Goal: Task Accomplishment & Management: Manage account settings

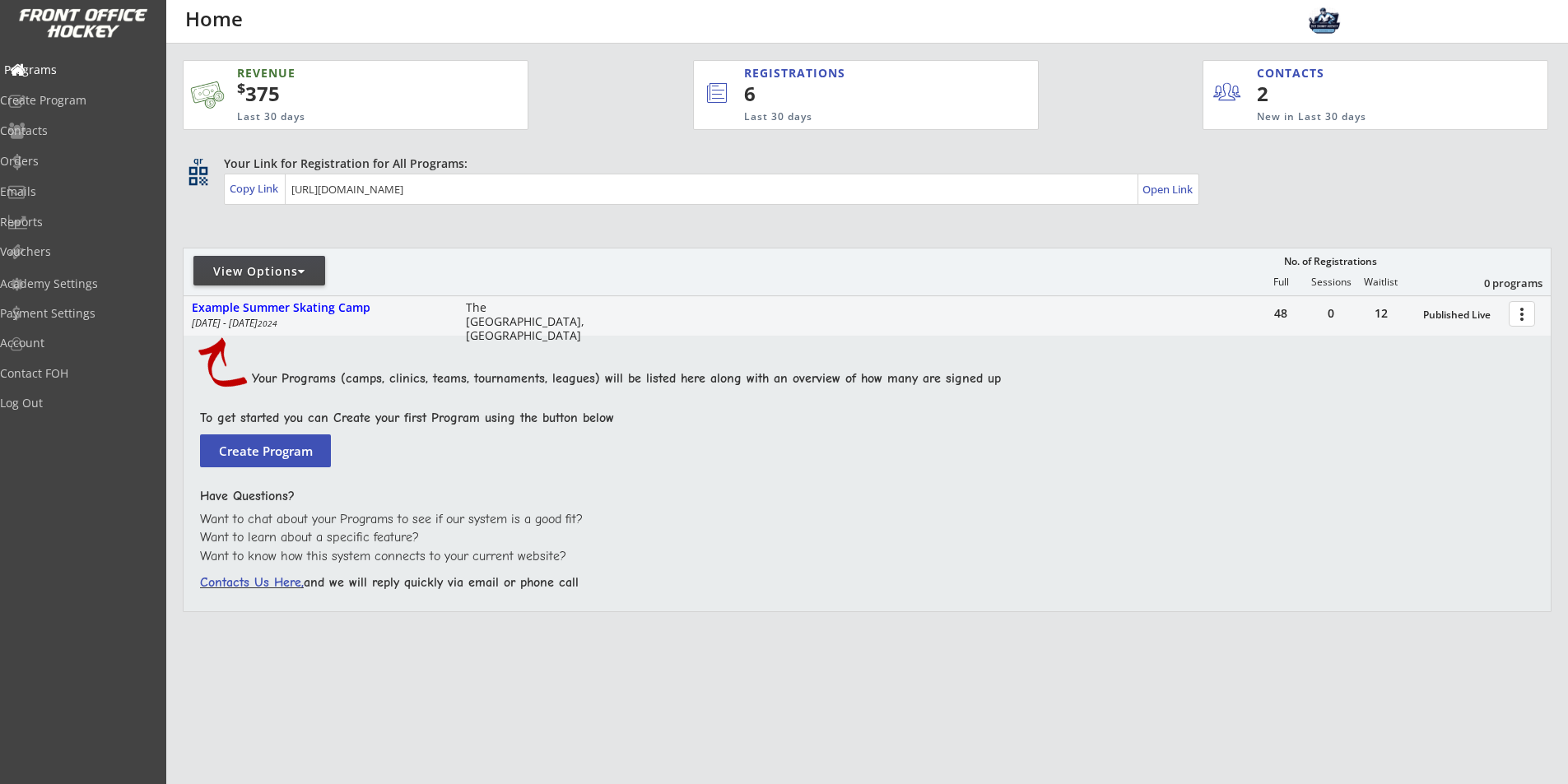
click at [56, 71] on div "Programs" at bounding box center [78, 70] width 148 height 12
click at [297, 274] on div "View Options" at bounding box center [258, 271] width 132 height 16
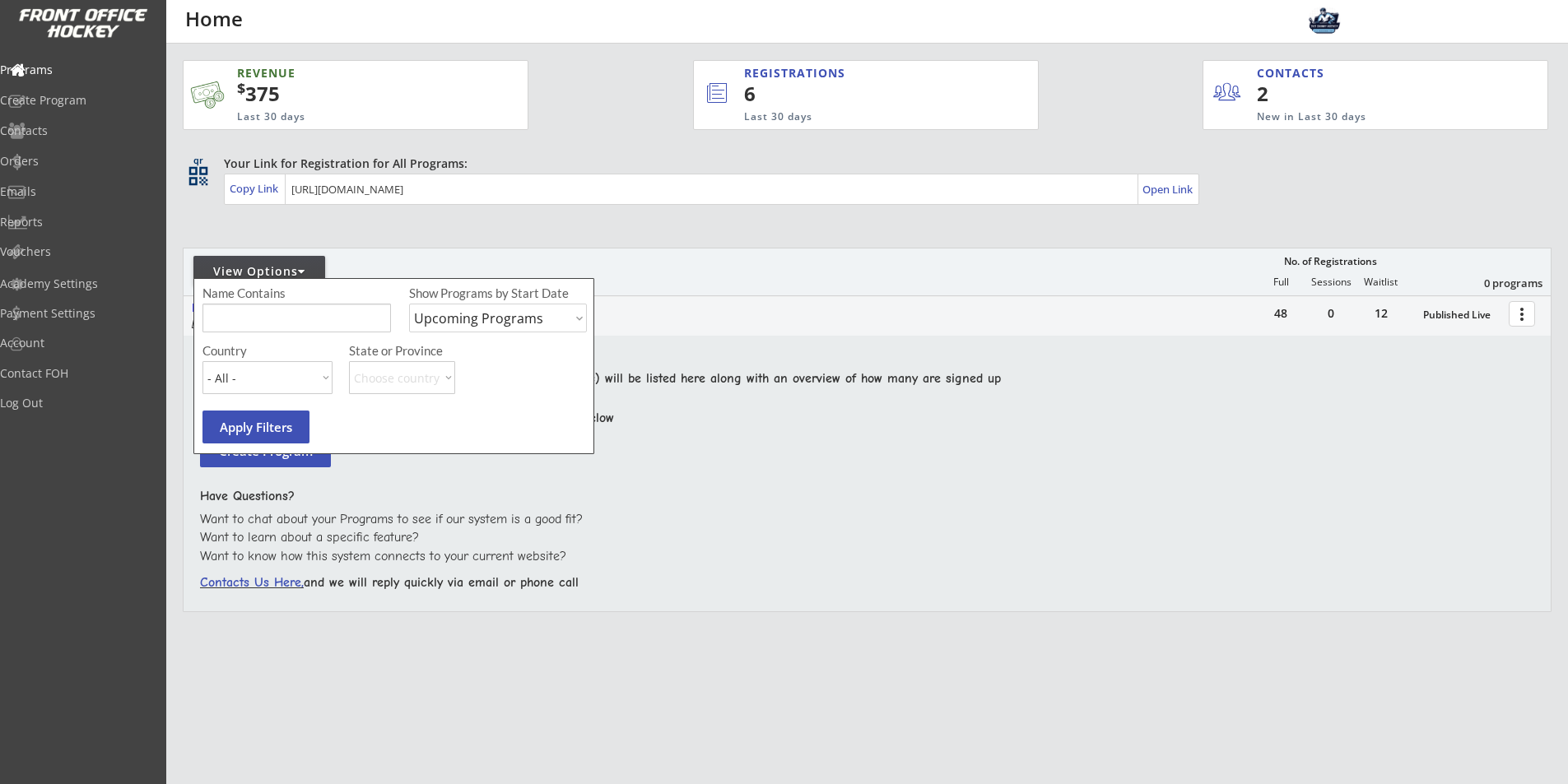
click at [297, 274] on div "View Options" at bounding box center [258, 271] width 132 height 16
click at [674, 251] on div "View Options No. of Registrations Full Sessions Waitlist 0 programs" at bounding box center [867, 271] width 1369 height 48
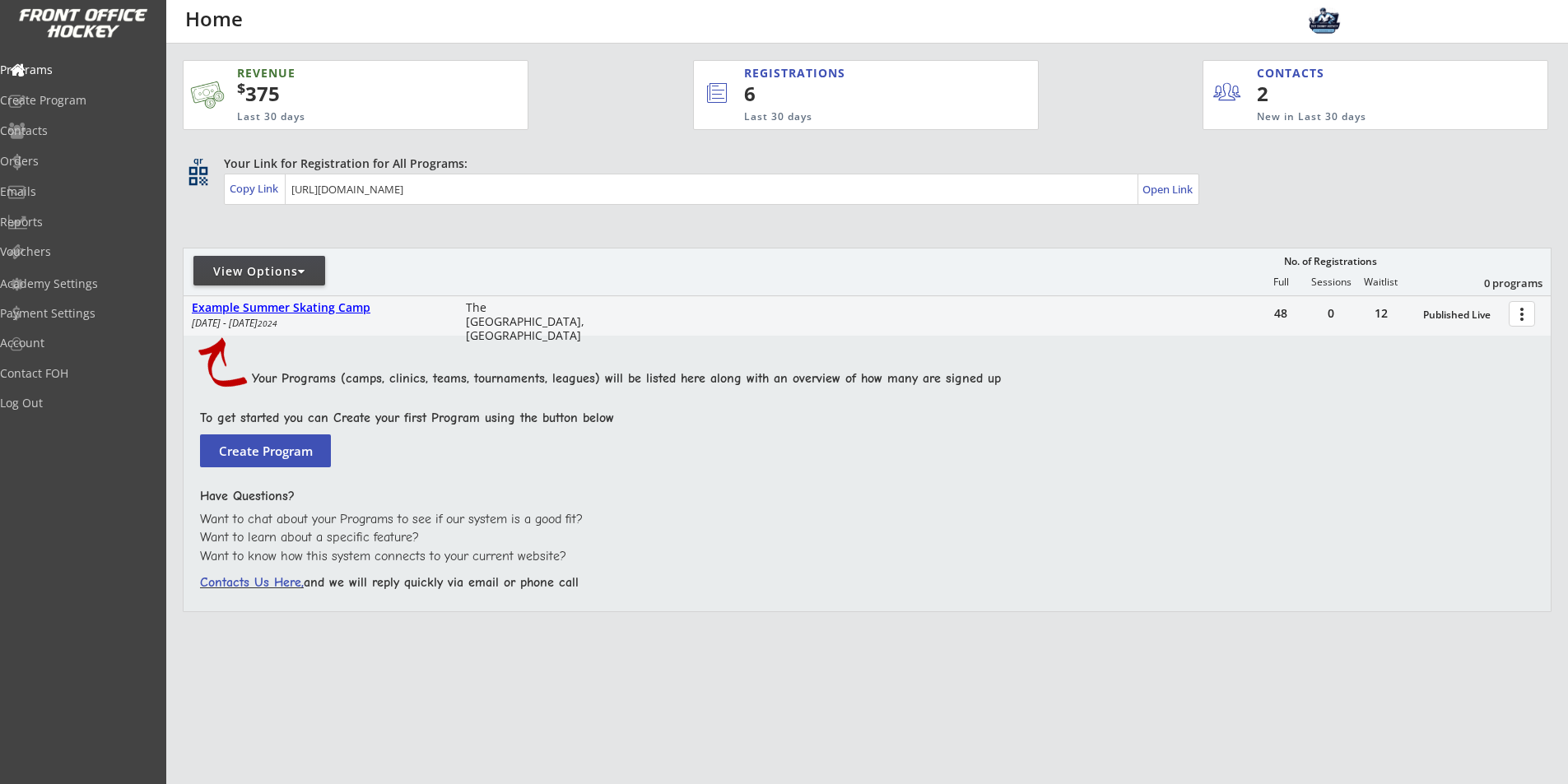
click at [701, 439] on div "48 0 12 Published Live more_vert Example Summer Skating Camp June 21 - June 28 …" at bounding box center [867, 453] width 1369 height 317
click at [76, 65] on div "Programs" at bounding box center [78, 70] width 148 height 12
click at [309, 270] on div "View Options" at bounding box center [258, 271] width 132 height 16
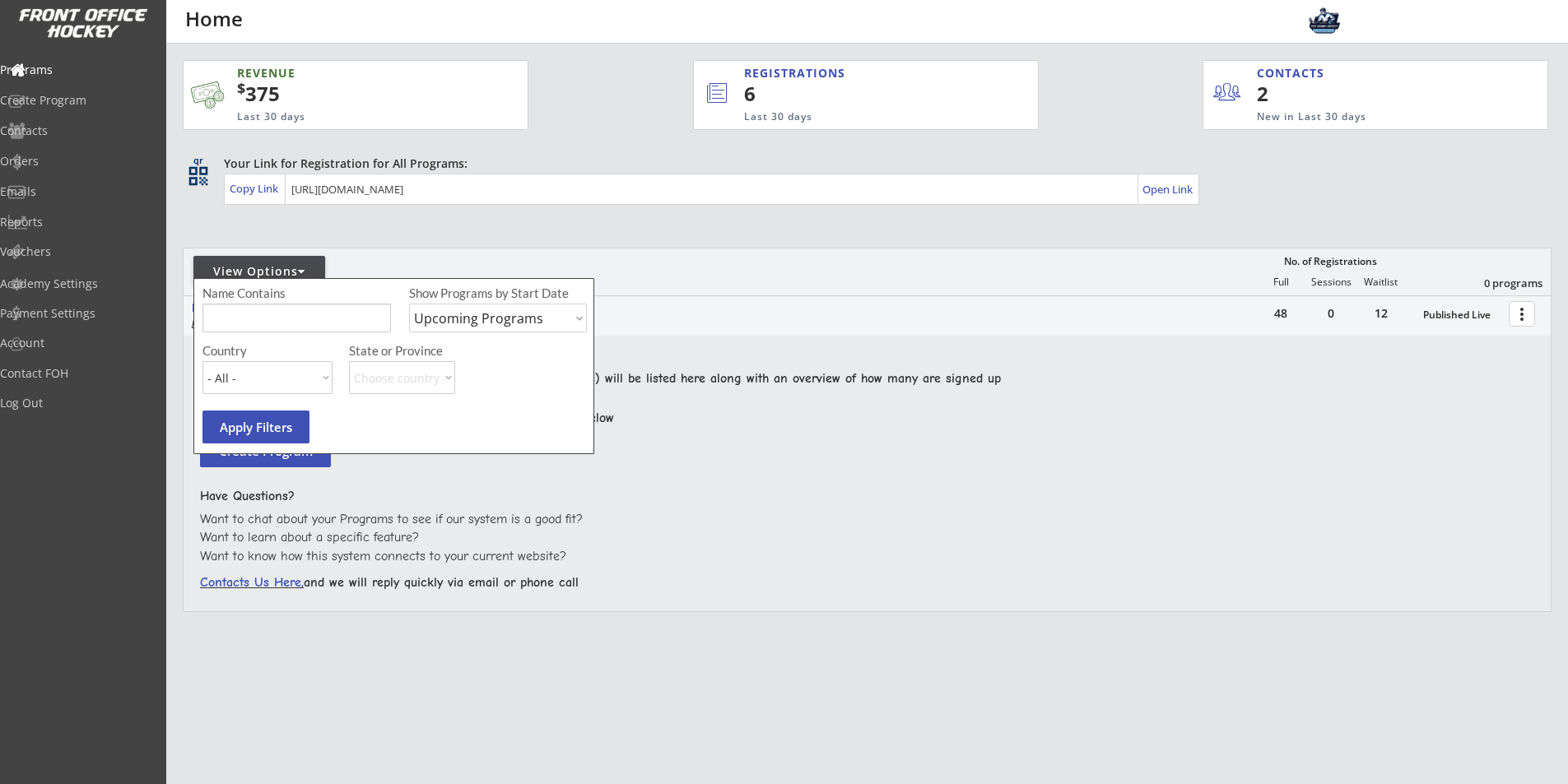
click at [541, 327] on select "Upcoming Programs Past Programs Specific Date Range" at bounding box center [497, 318] width 178 height 29
select select ""Past Programs""
click at [409, 304] on select "Upcoming Programs Past Programs Specific Date Range" at bounding box center [497, 318] width 178 height 29
click at [258, 431] on button "Apply Filters" at bounding box center [256, 427] width 107 height 33
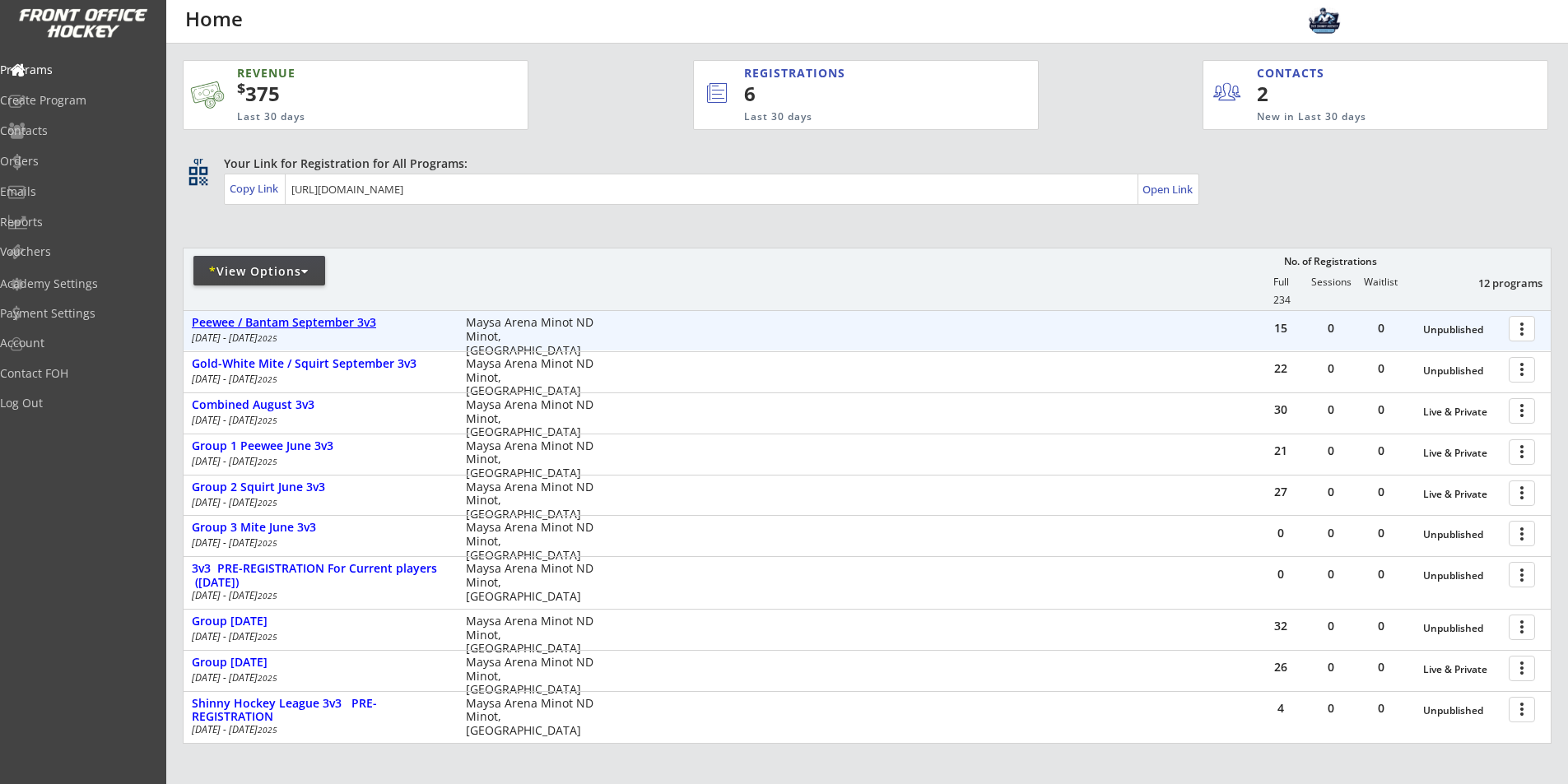
click at [294, 320] on div "Peewee / Bantam September 3v3" at bounding box center [321, 323] width 257 height 14
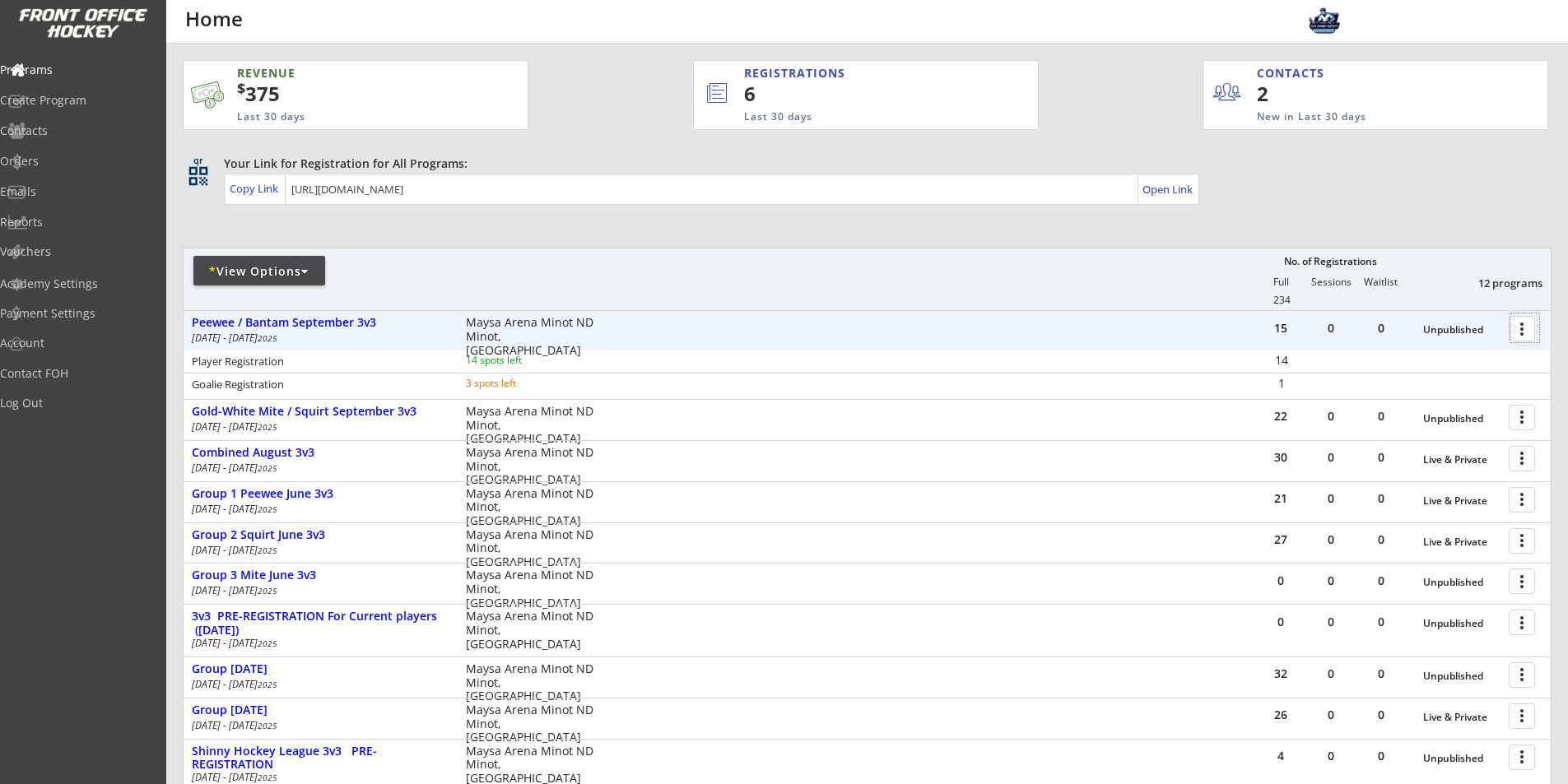
click at [1513, 335] on div at bounding box center [1525, 328] width 29 height 29
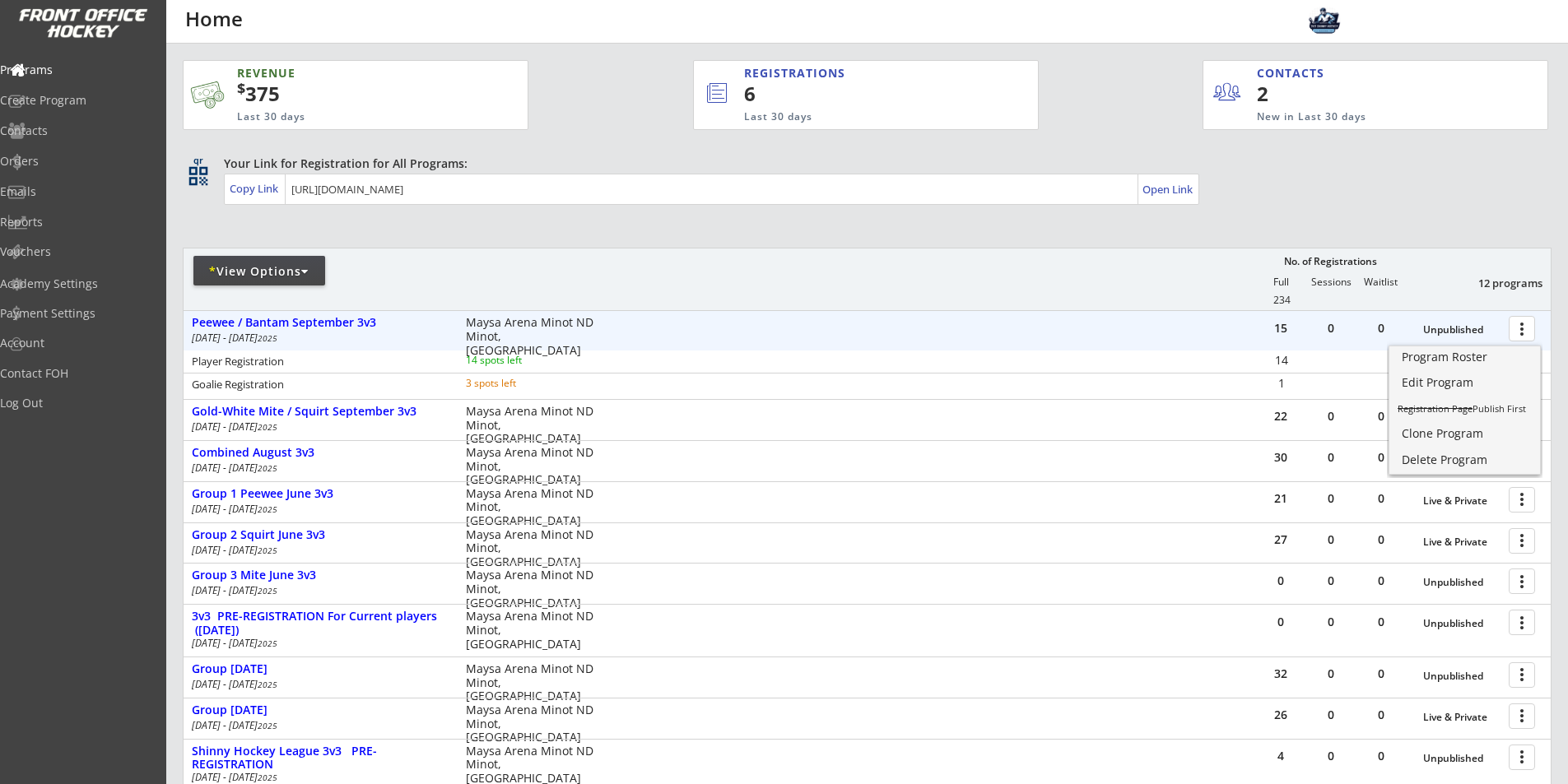
click at [321, 324] on div "Peewee / Bantam September 3v3" at bounding box center [321, 323] width 257 height 14
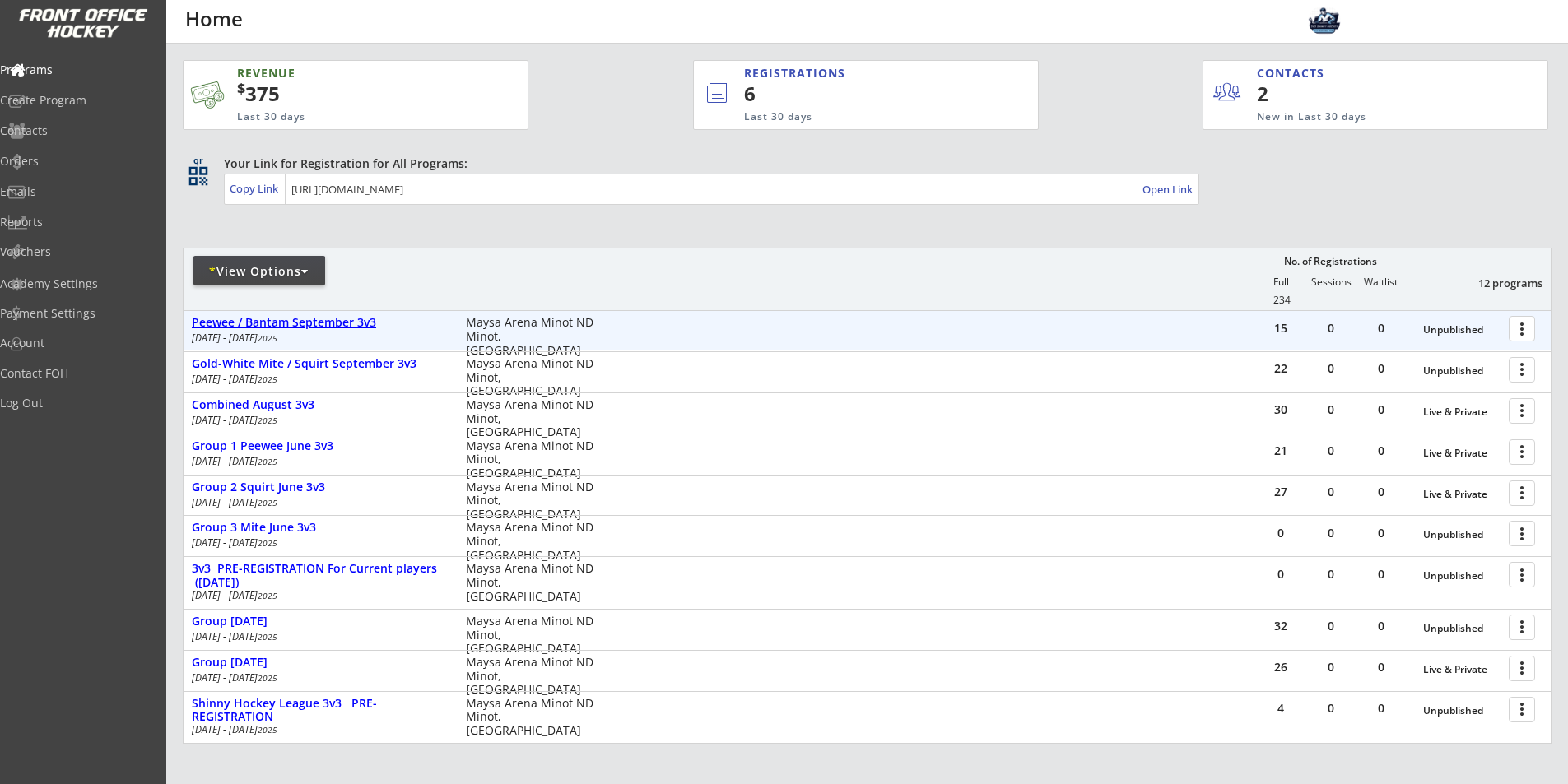
click at [321, 324] on div "Peewee / Bantam September 3v3" at bounding box center [321, 323] width 257 height 14
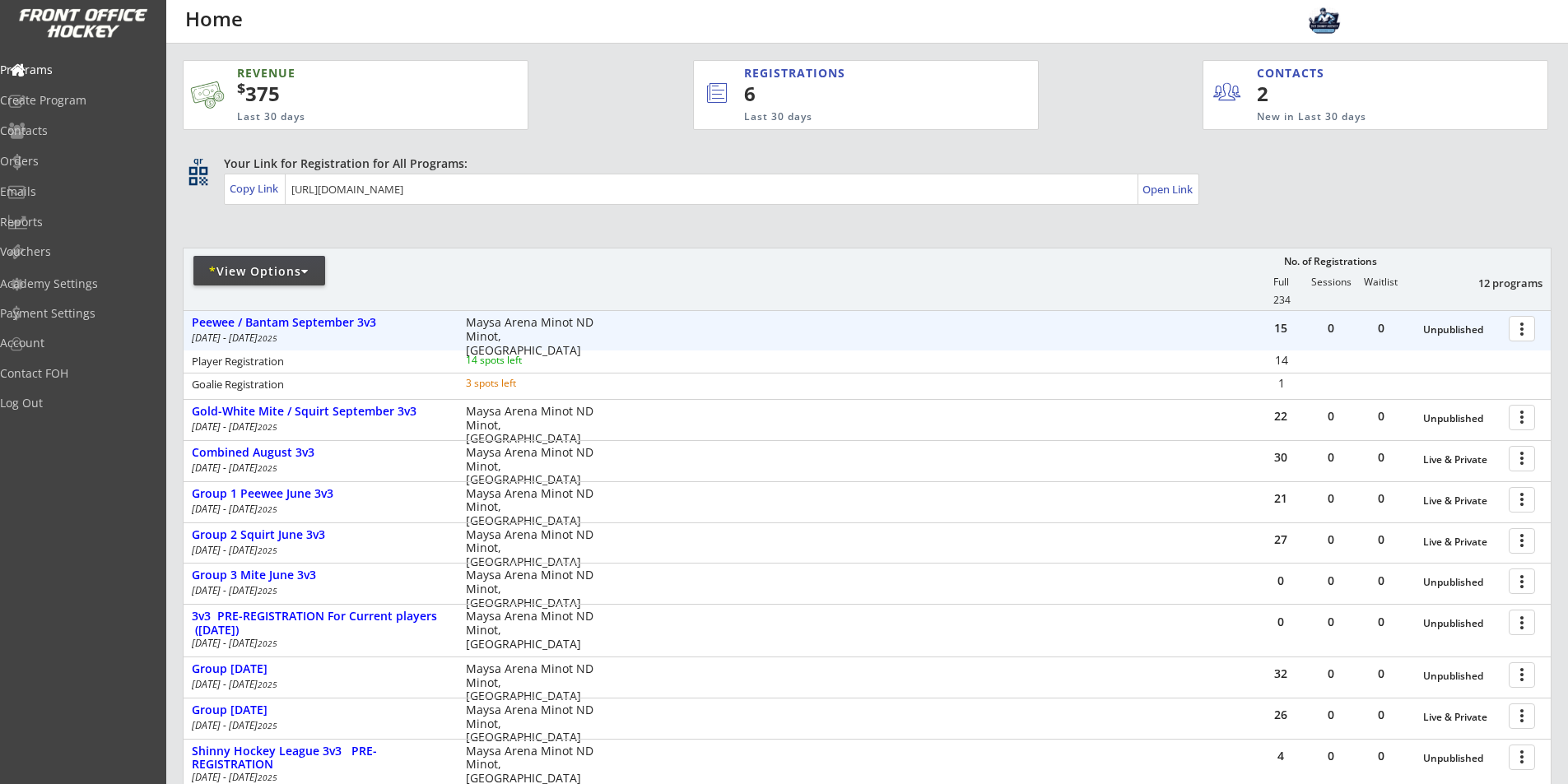
click at [1521, 332] on div at bounding box center [1525, 328] width 29 height 29
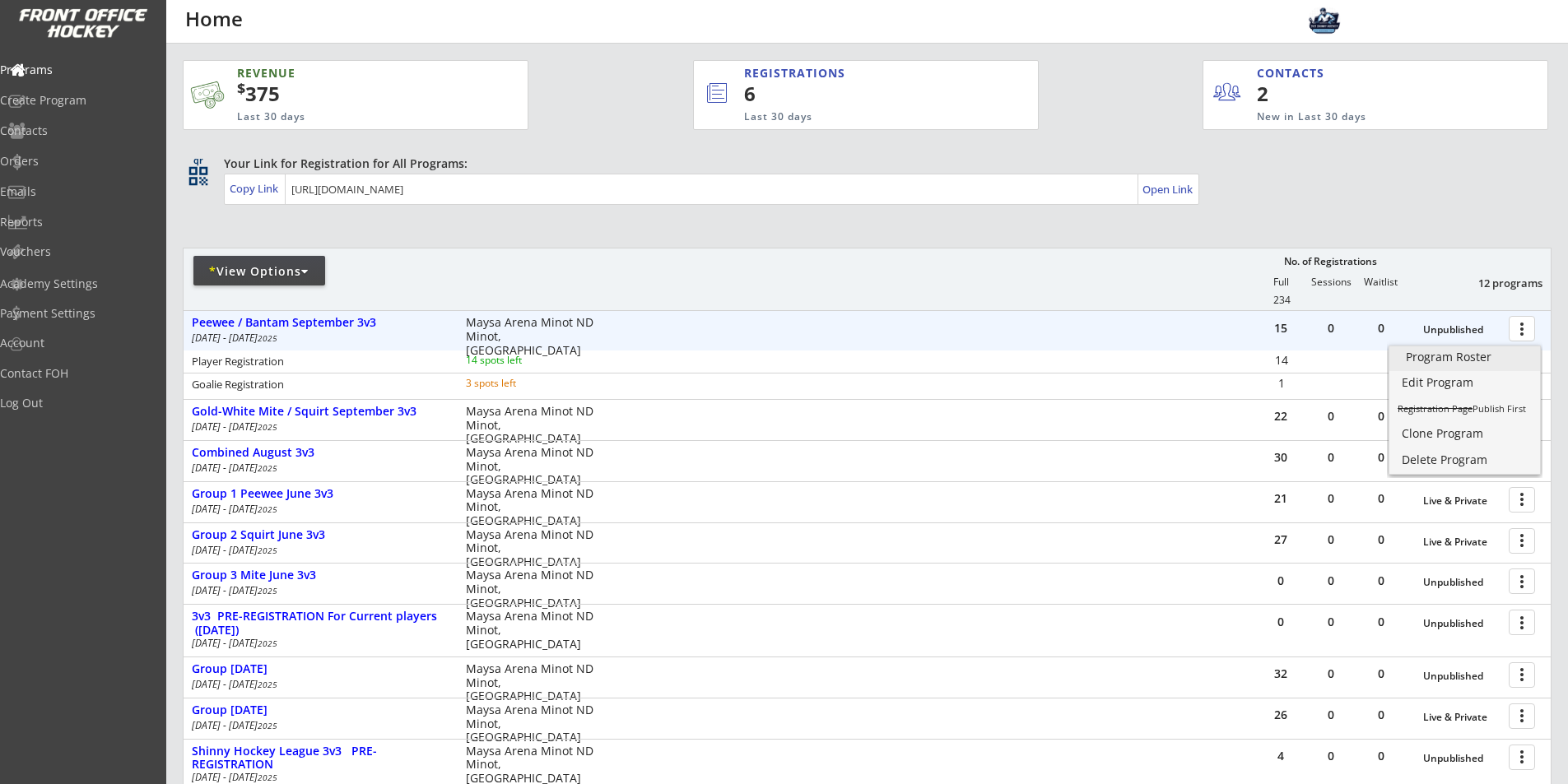
click at [1463, 356] on div "Program Roster" at bounding box center [1464, 357] width 117 height 12
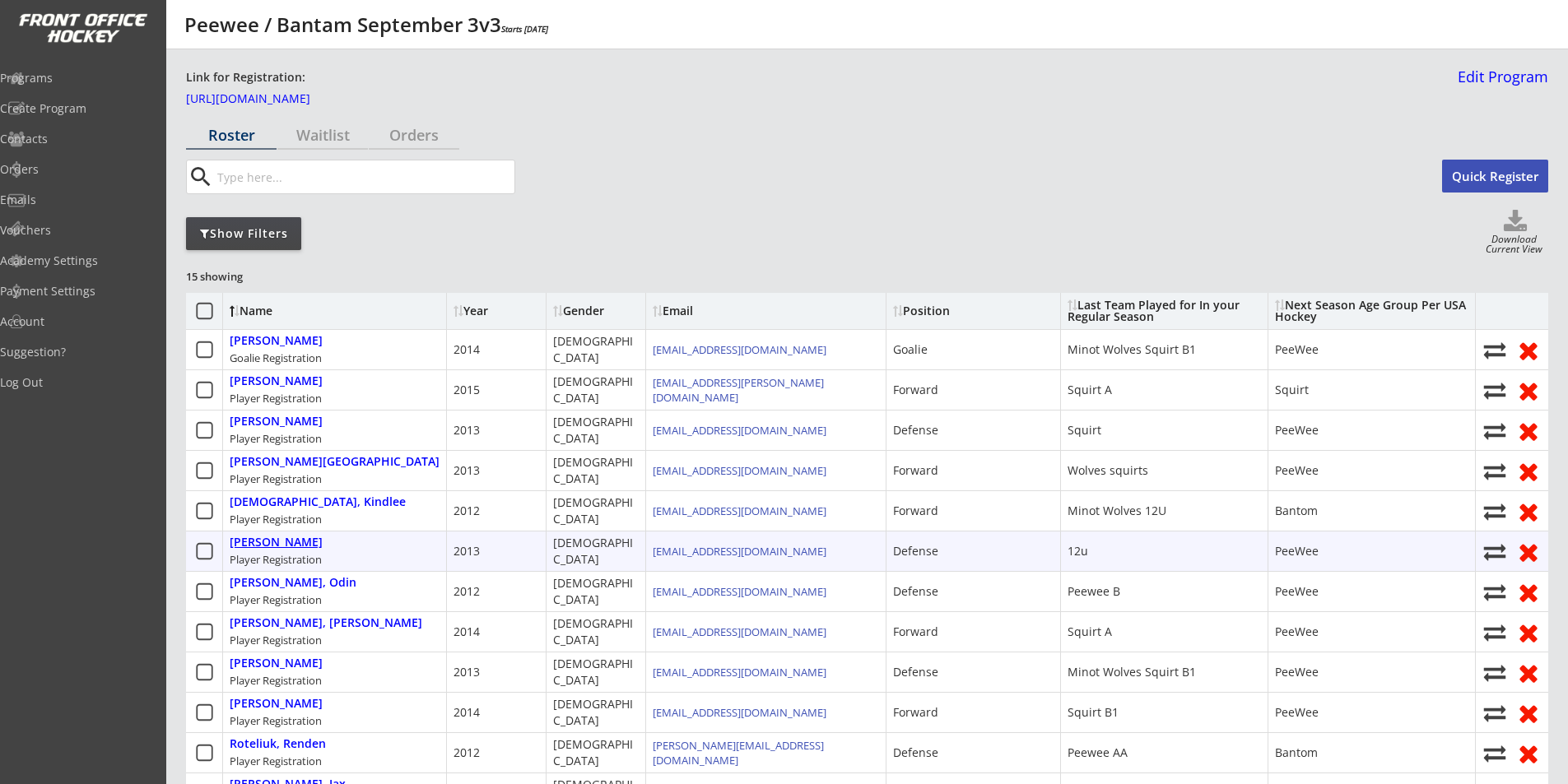
click at [321, 543] on div "[PERSON_NAME]" at bounding box center [276, 543] width 93 height 14
select select ""Defense""
select select ""PeeWee""
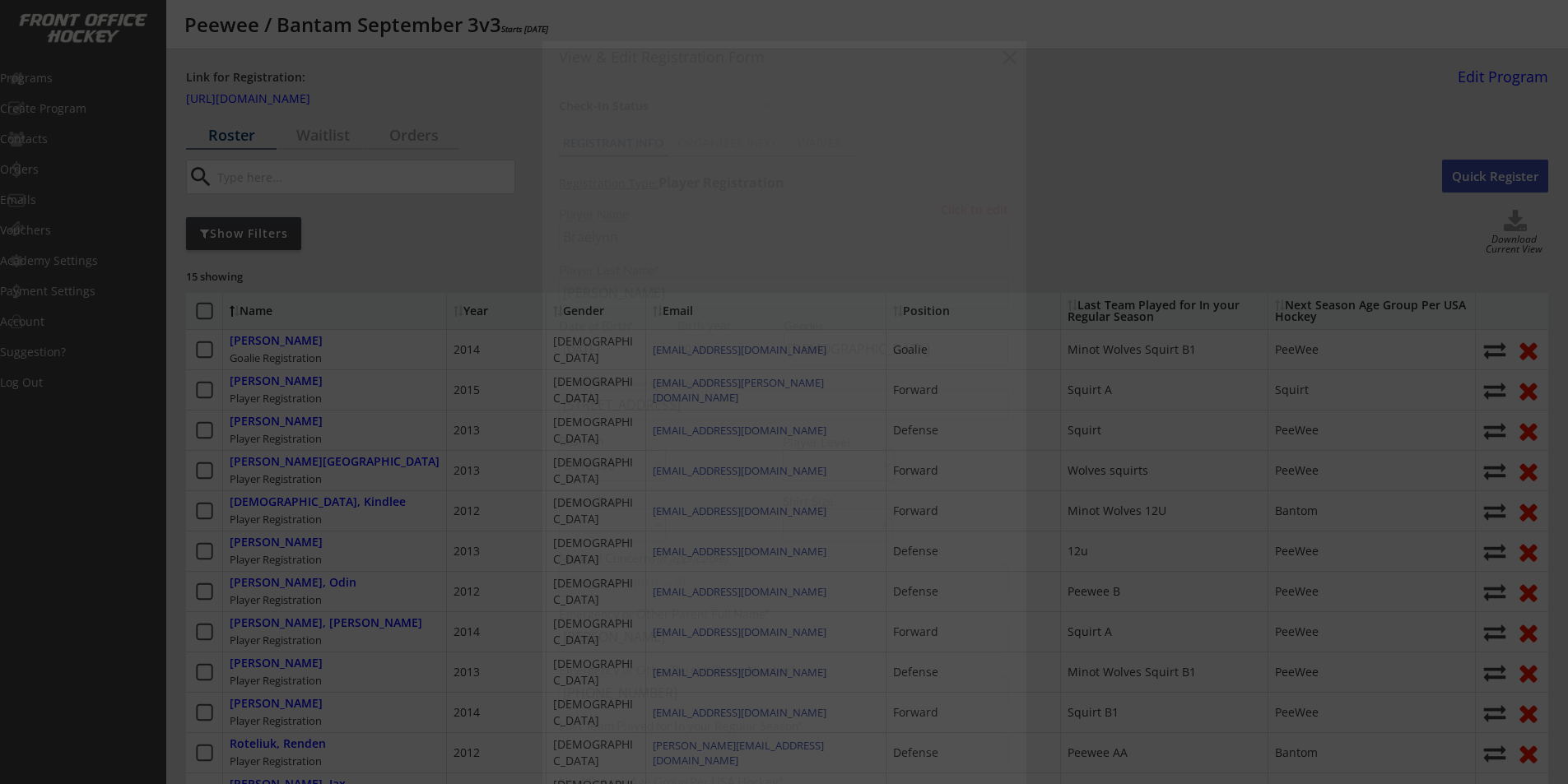
type input "12u"
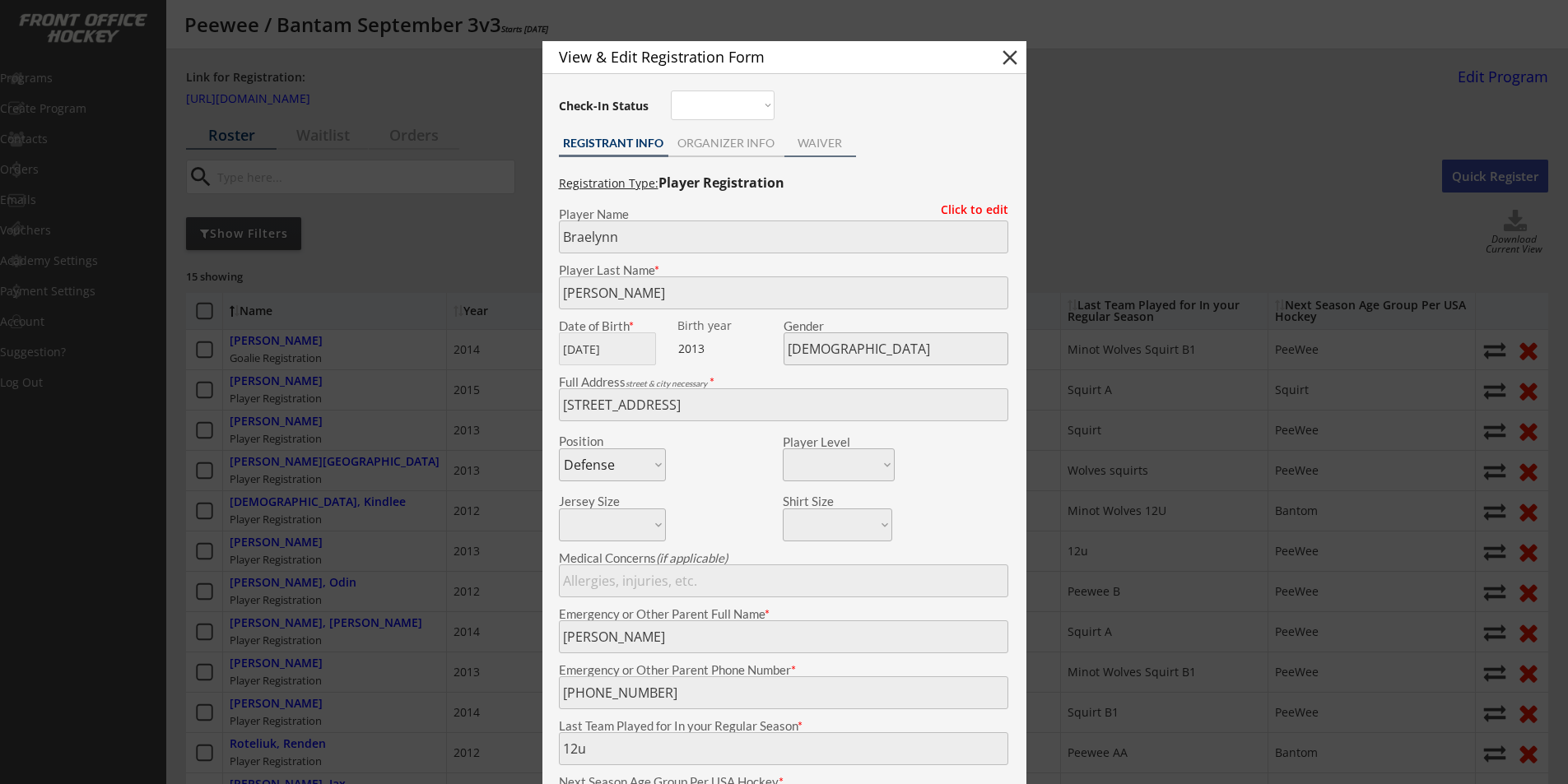
click at [823, 156] on div "WAIVER" at bounding box center [820, 145] width 71 height 25
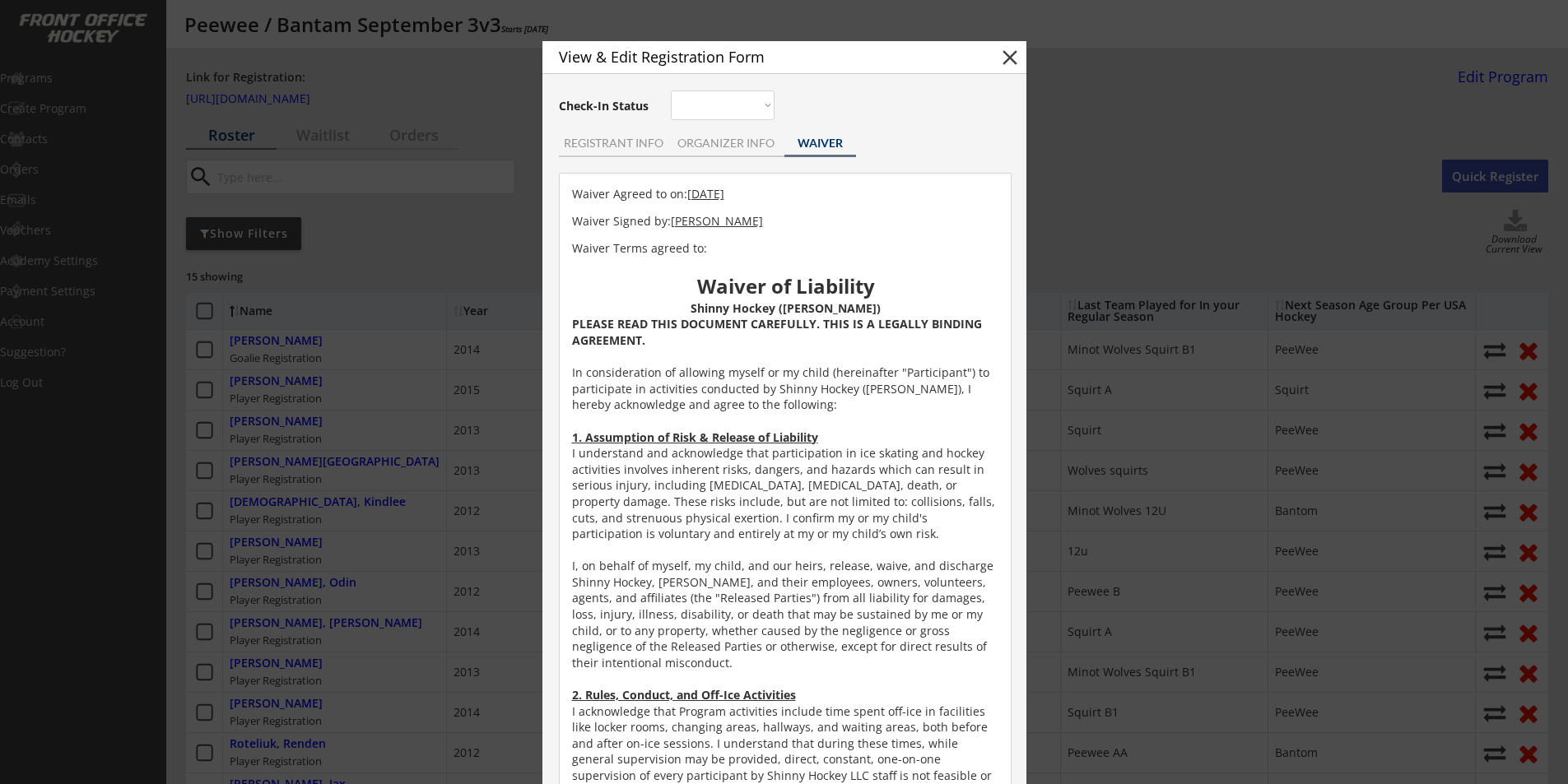
click at [745, 132] on div "View & Edit Registration Form close Check-In Status Not here Present REGISTRANT…" at bounding box center [784, 758] width 484 height 1434
click at [741, 144] on div "ORGANIZER INFO" at bounding box center [726, 144] width 116 height 12
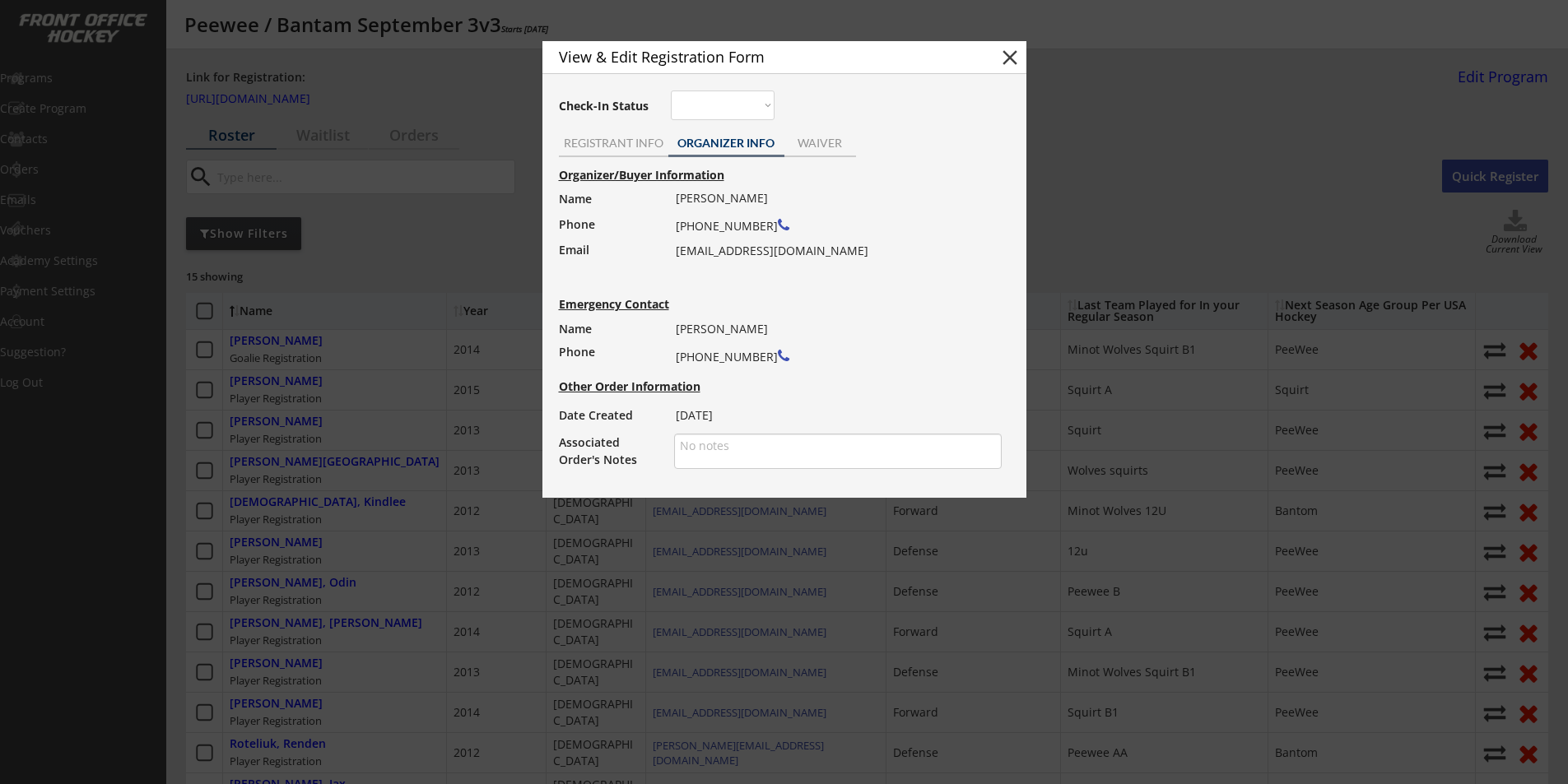
click at [1008, 60] on button "close" at bounding box center [1009, 57] width 25 height 25
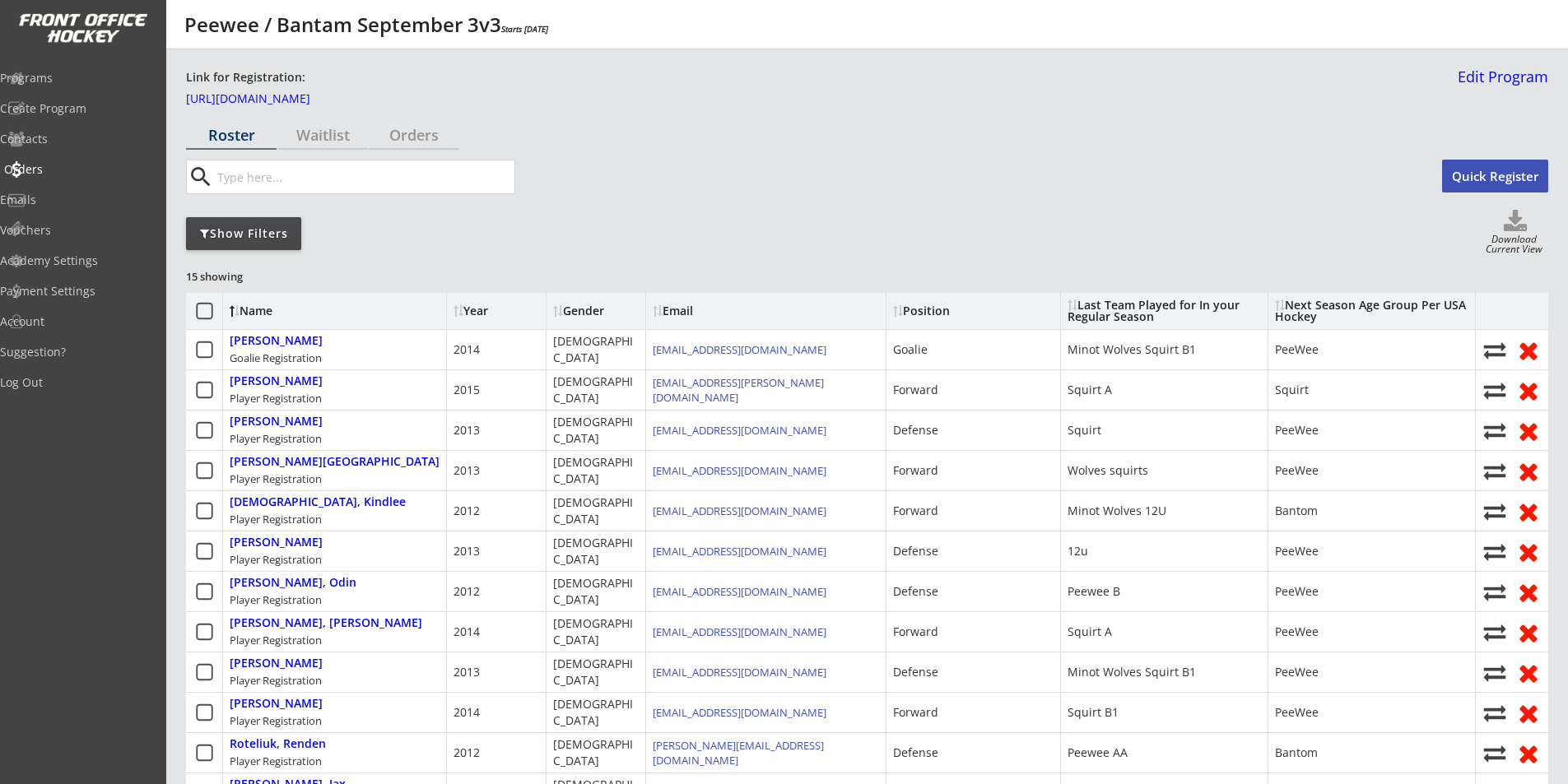
click at [63, 169] on div "Orders" at bounding box center [78, 170] width 148 height 12
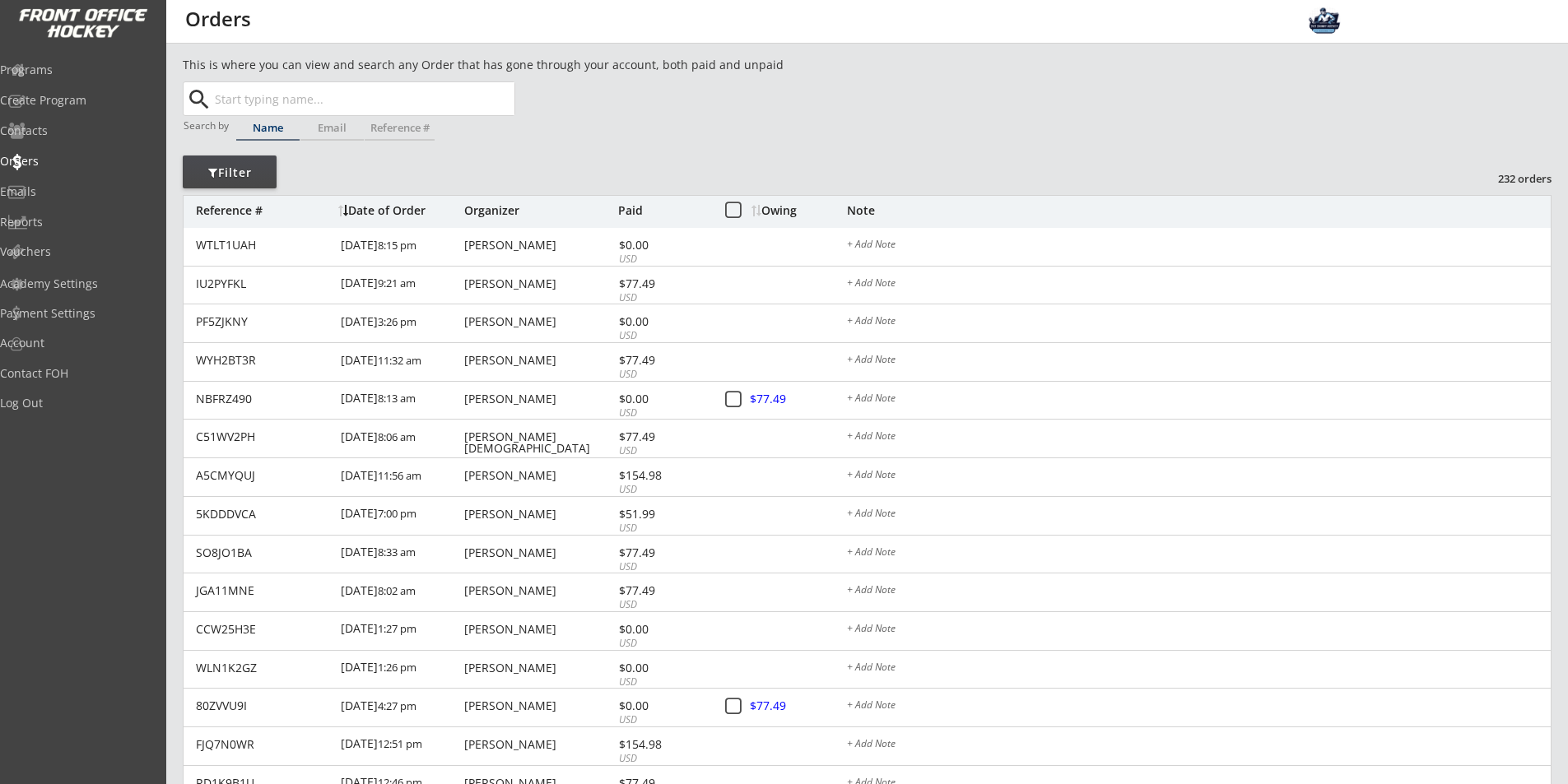
click at [230, 173] on div "Filter" at bounding box center [230, 173] width 94 height 16
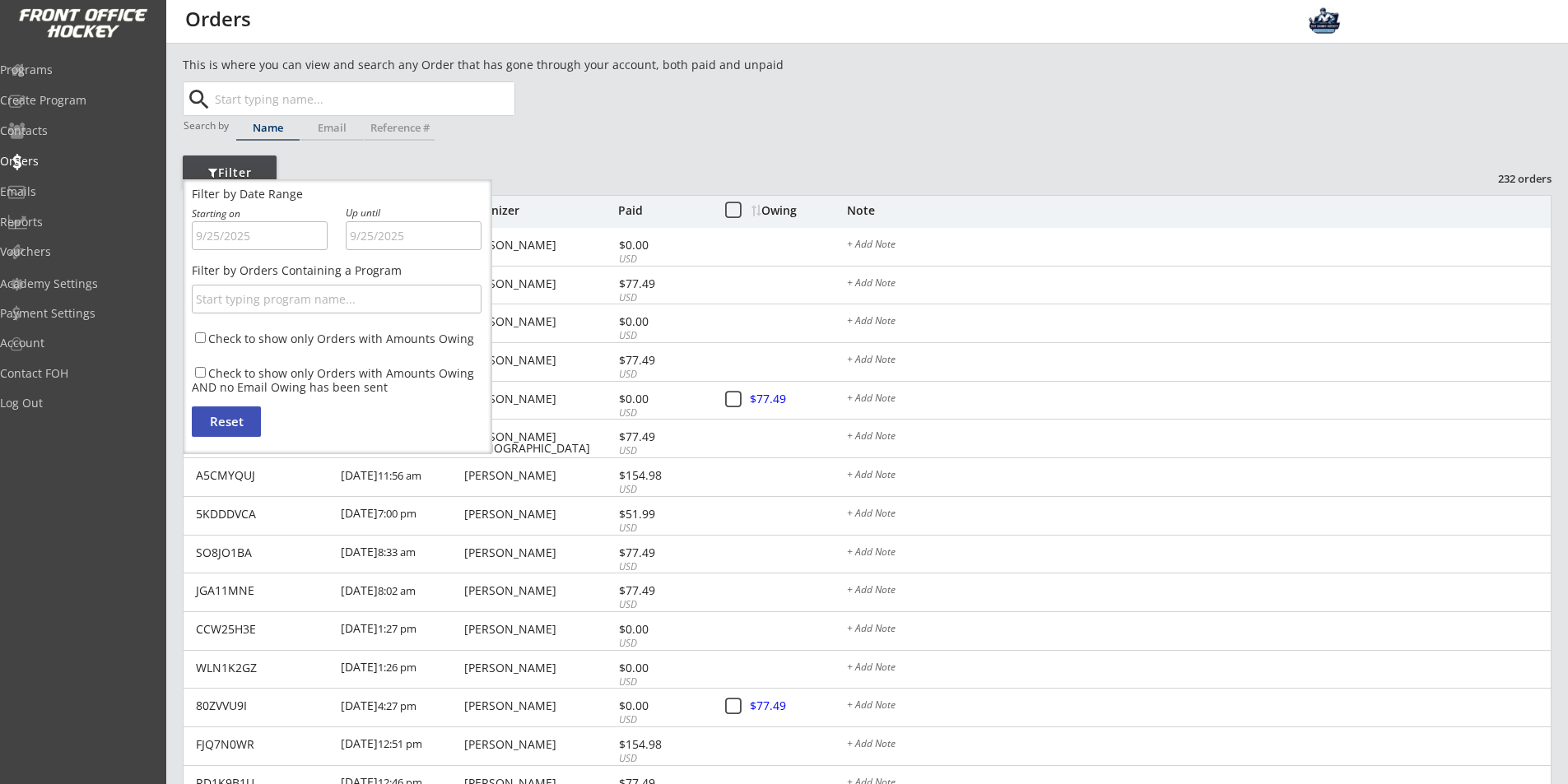
click at [785, 133] on div "This is where you can view and search any Order that has gone through your acco…" at bounding box center [867, 550] width 1369 height 989
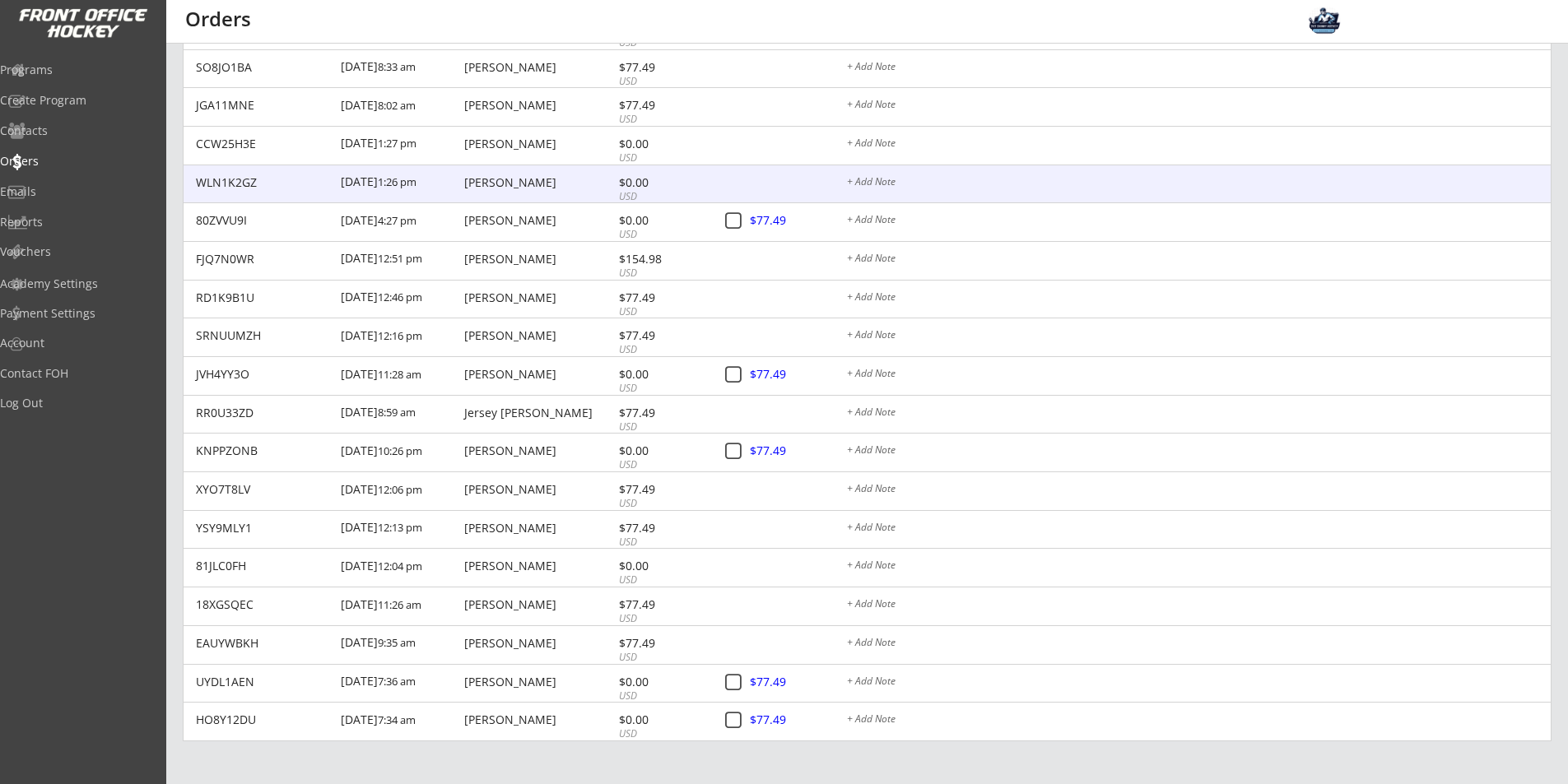
scroll to position [521, 0]
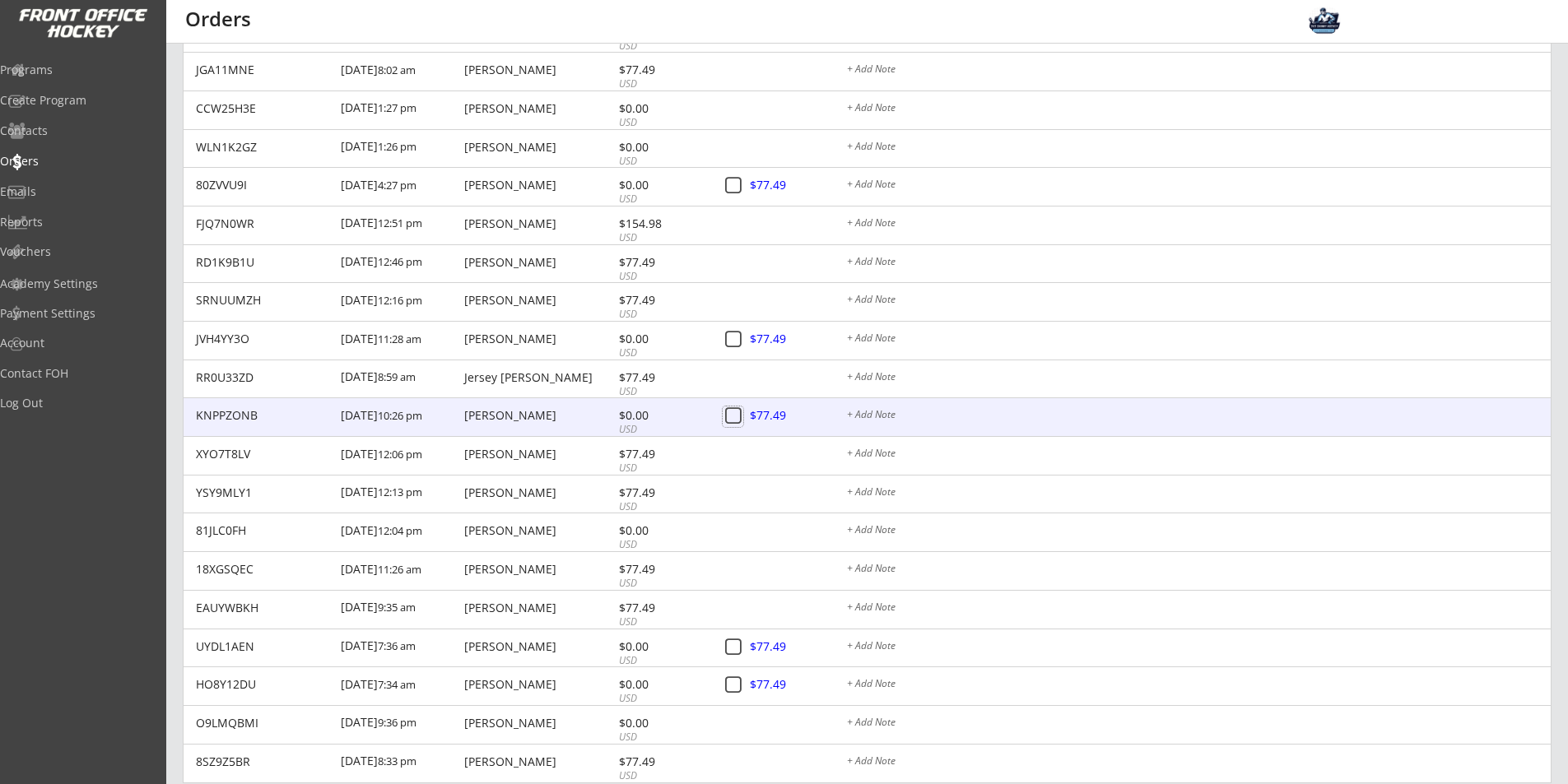
click at [732, 416] on button at bounding box center [733, 417] width 20 height 20
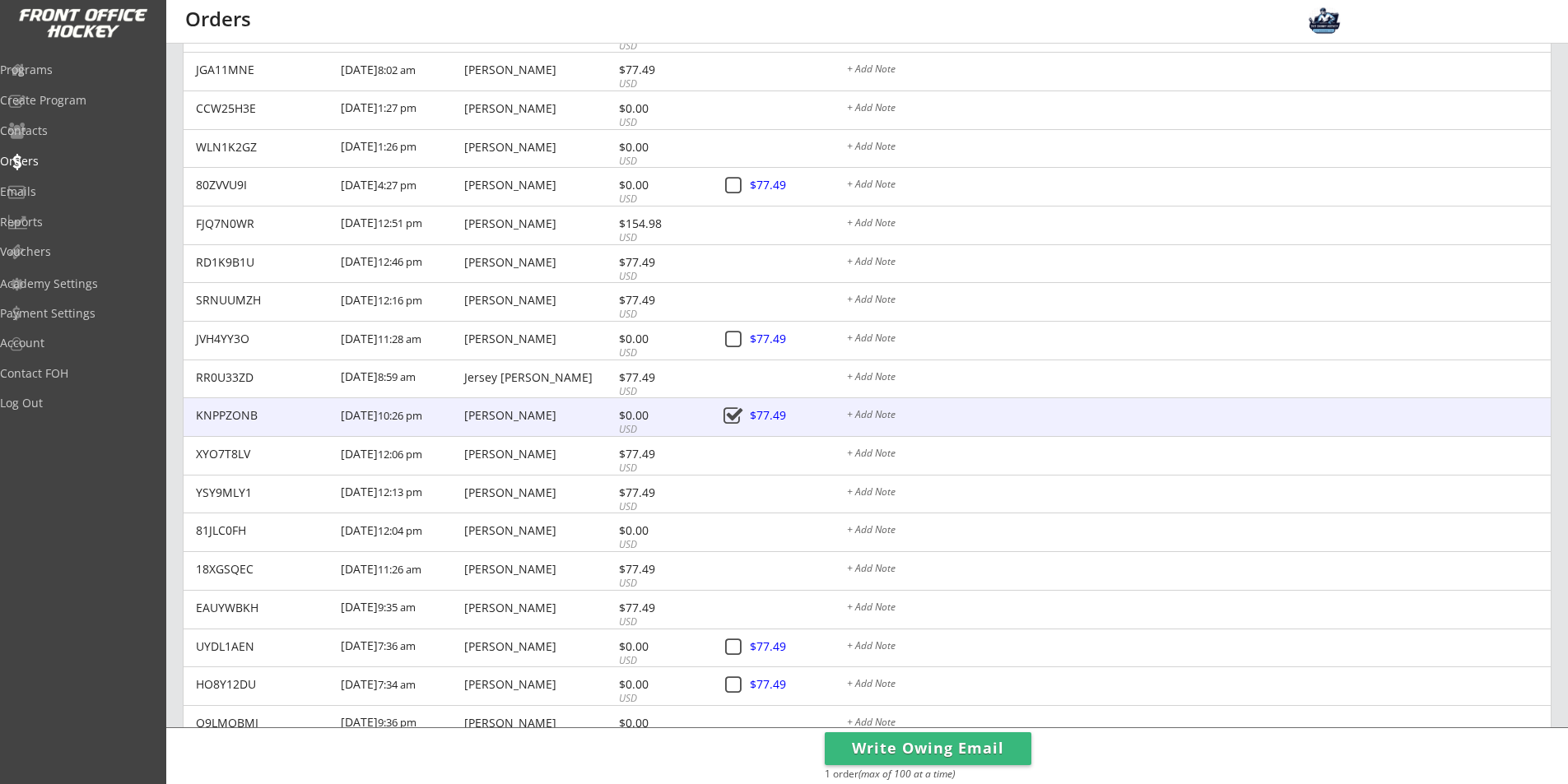
click at [732, 416] on button at bounding box center [733, 417] width 20 height 20
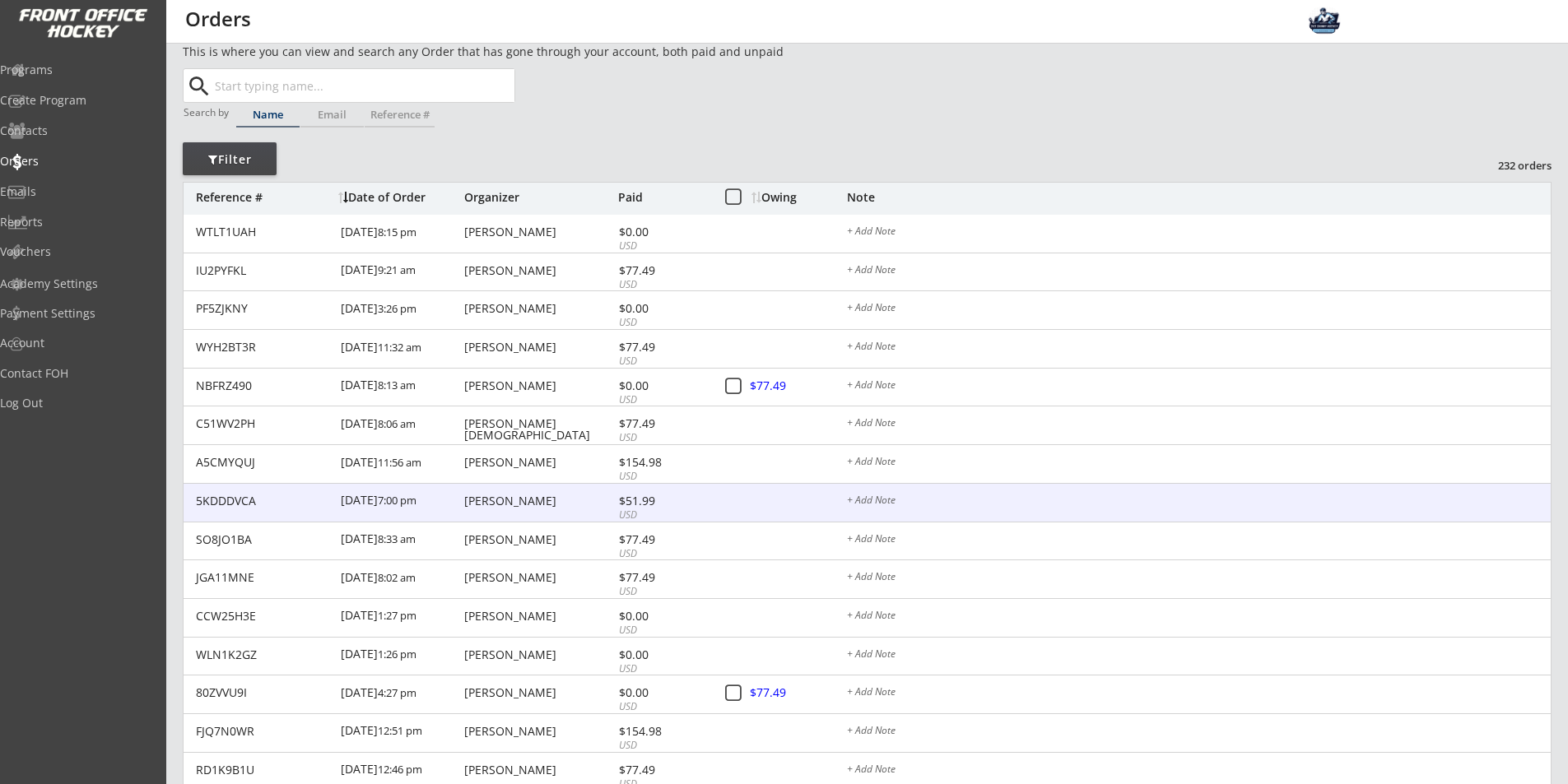
scroll to position [0, 0]
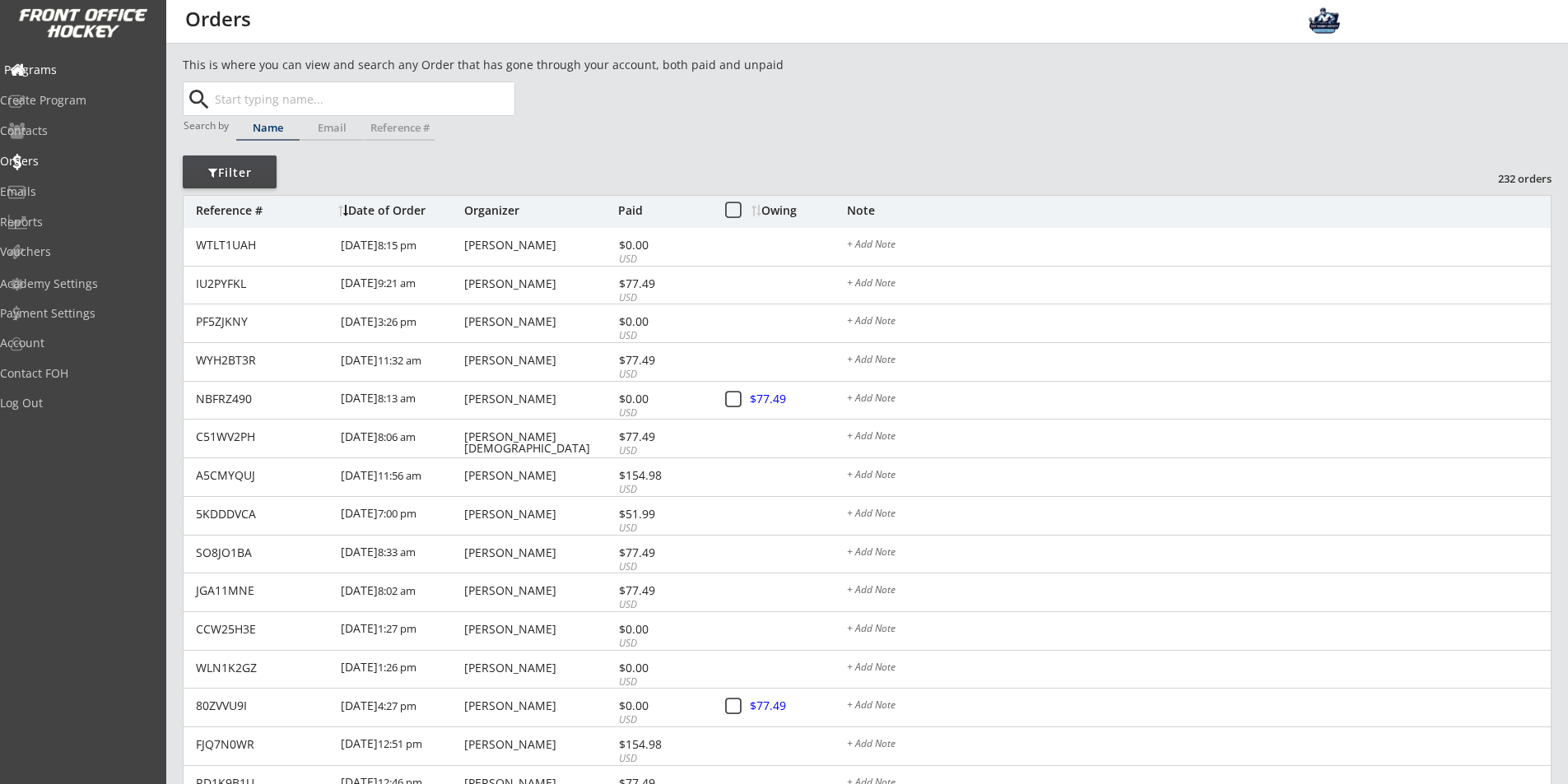
click at [104, 72] on div "Programs" at bounding box center [78, 70] width 148 height 12
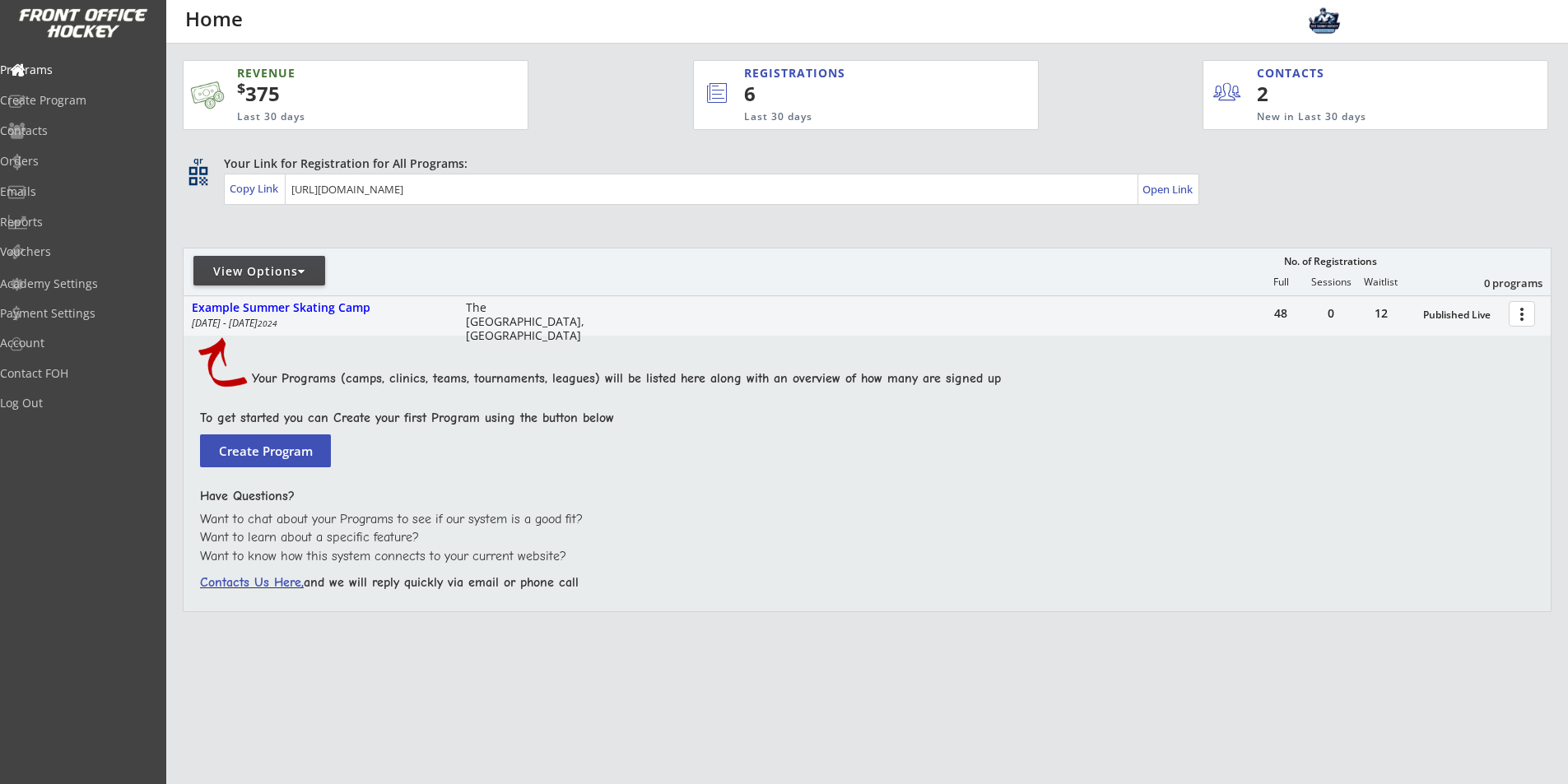
click at [304, 276] on div at bounding box center [301, 272] width 8 height 12
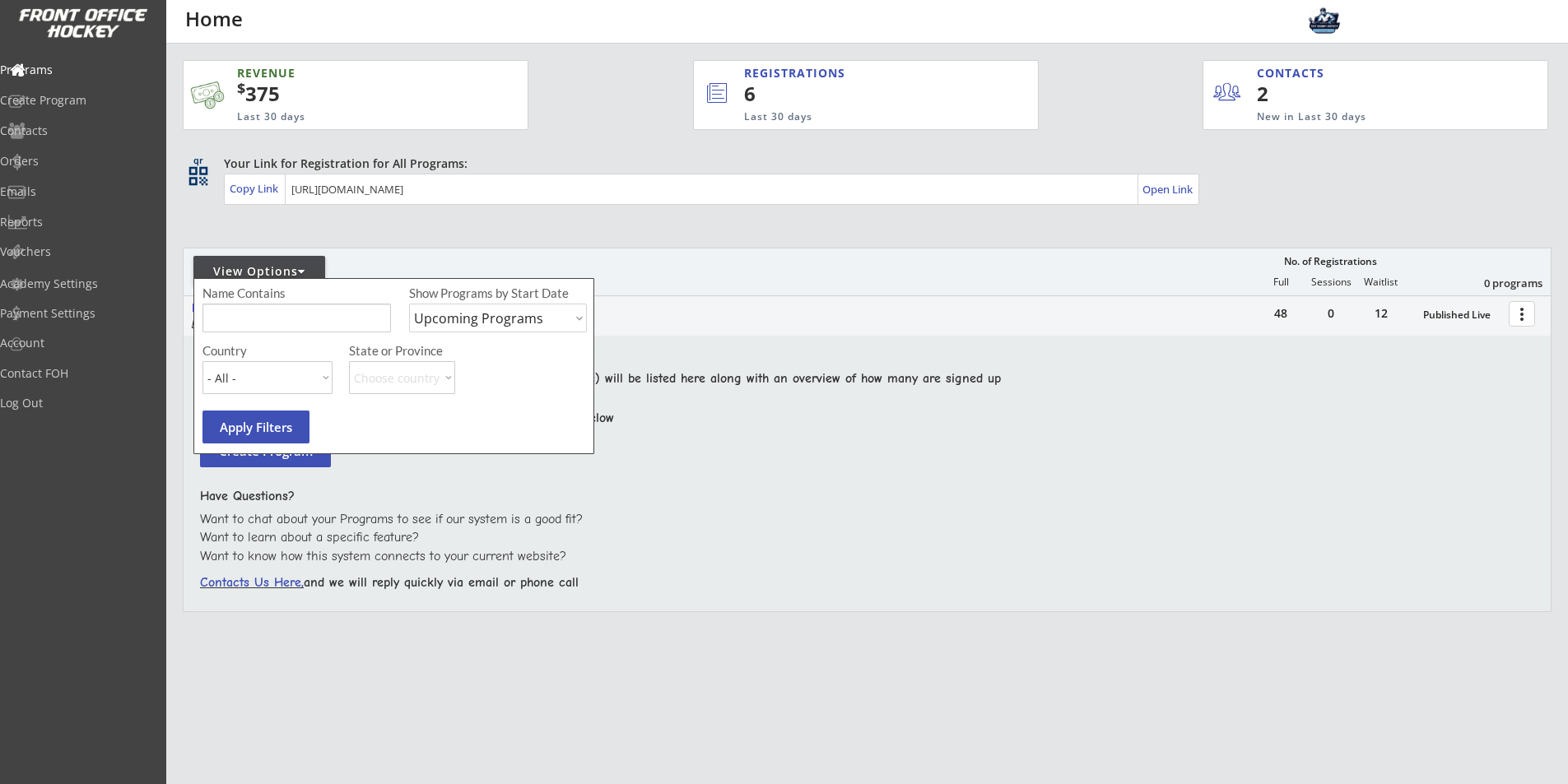
click at [471, 335] on div "Show Programs by Start Date Upcoming Programs Past Programs Specific Date Range" at bounding box center [497, 314] width 178 height 58
click at [482, 332] on div "Show Programs by Start Date Upcoming Programs Past Programs Specific Date Range" at bounding box center [497, 314] width 178 height 58
click at [490, 330] on select "Upcoming Programs Past Programs Specific Date Range" at bounding box center [497, 318] width 178 height 29
select select ""Past Programs""
click at [409, 304] on select "Upcoming Programs Past Programs Specific Date Range" at bounding box center [497, 318] width 178 height 29
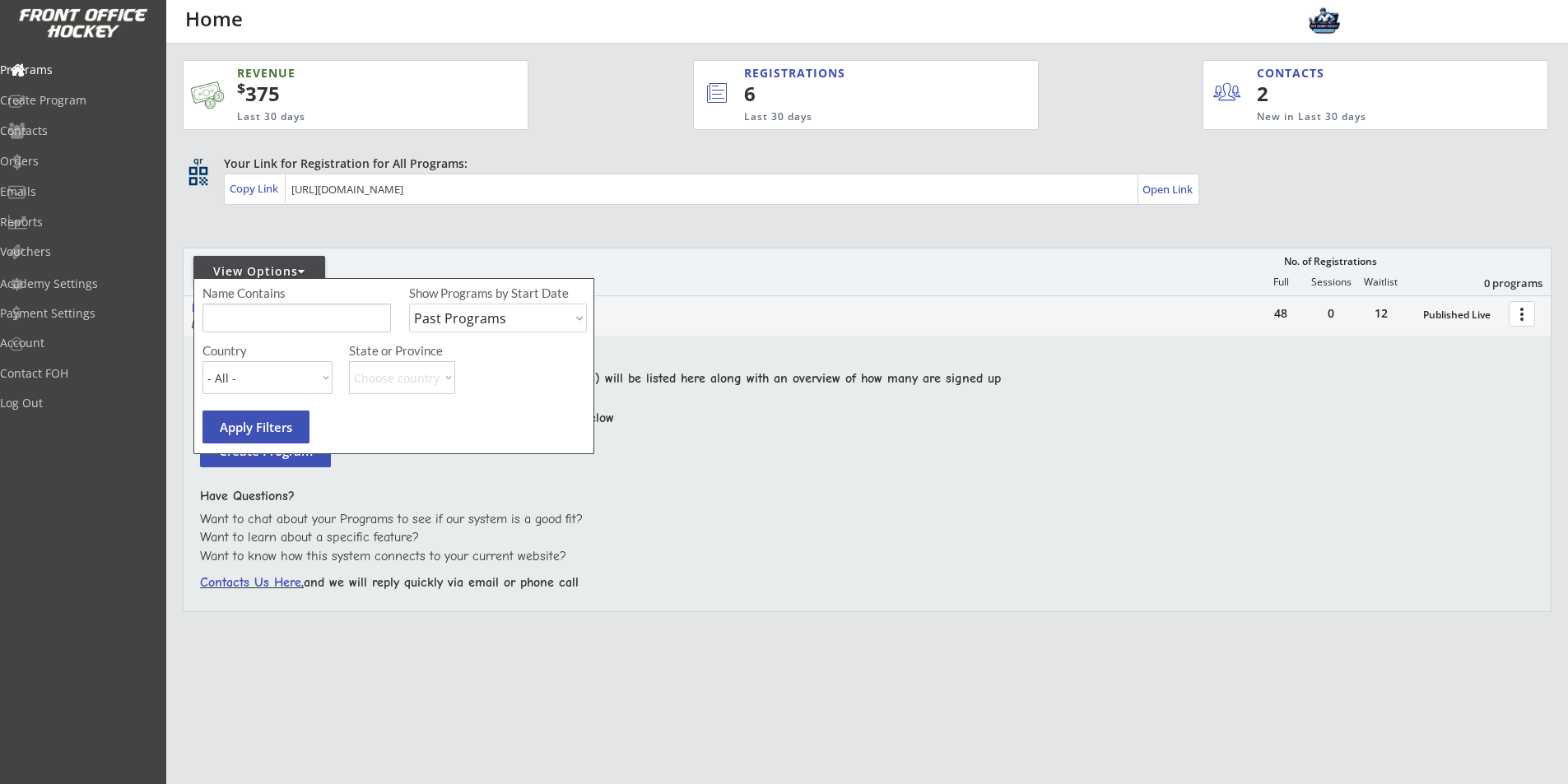
click at [282, 435] on button "Apply Filters" at bounding box center [256, 427] width 107 height 33
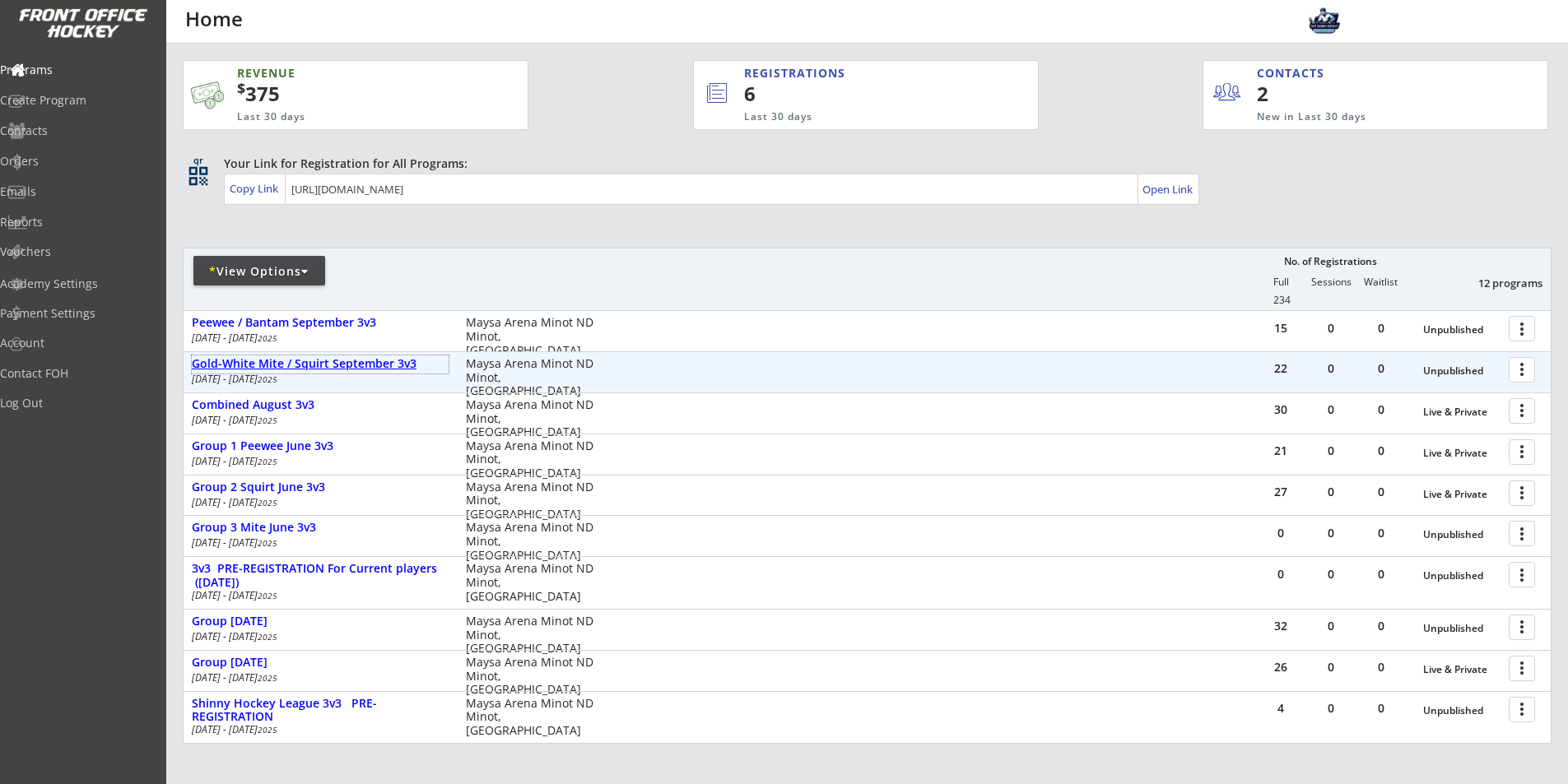
click at [334, 361] on div "Gold-White Mite / Squirt September 3v3" at bounding box center [321, 364] width 257 height 14
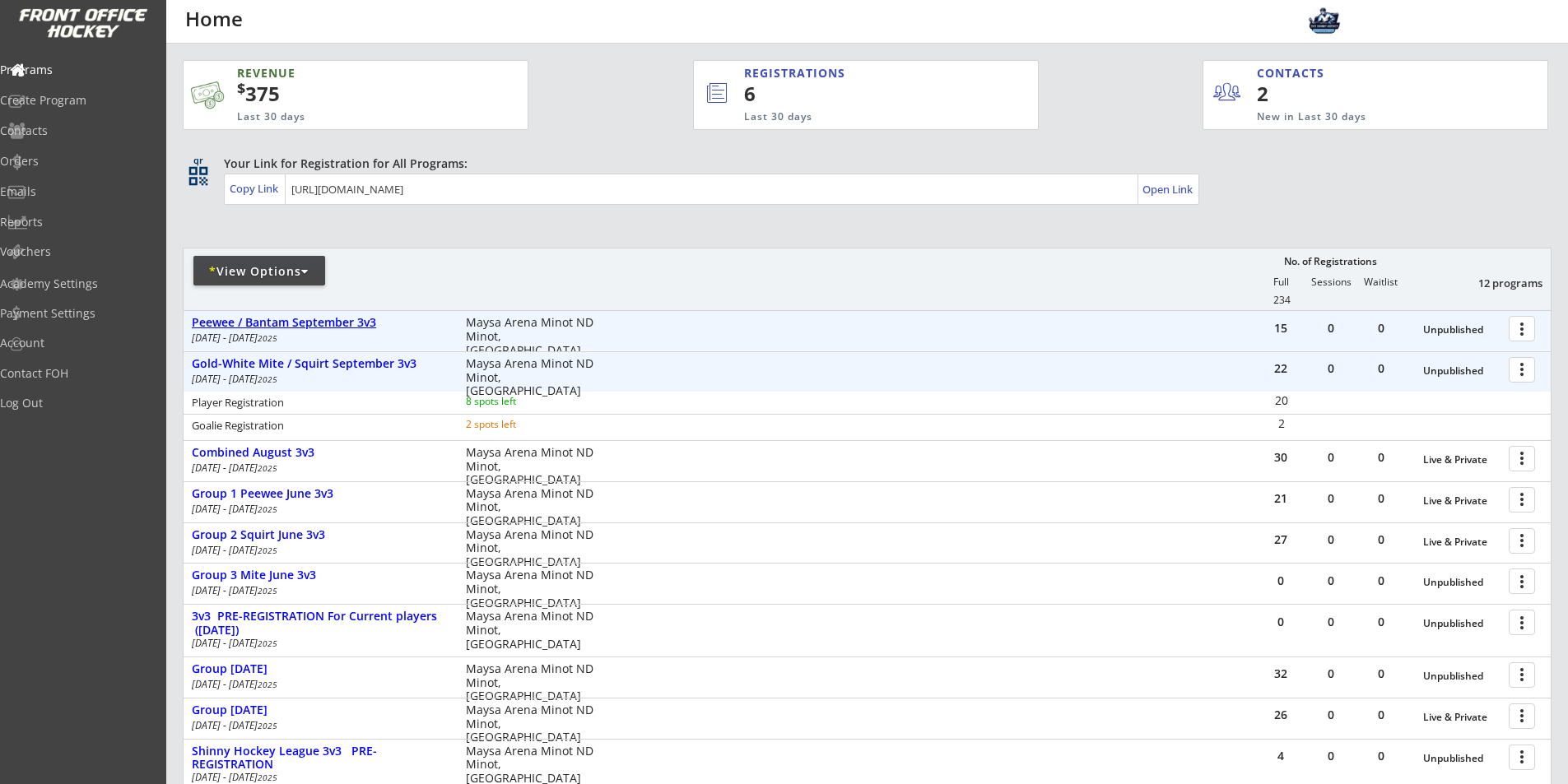
click at [331, 328] on div "Peewee / Bantam September 3v3" at bounding box center [321, 323] width 257 height 14
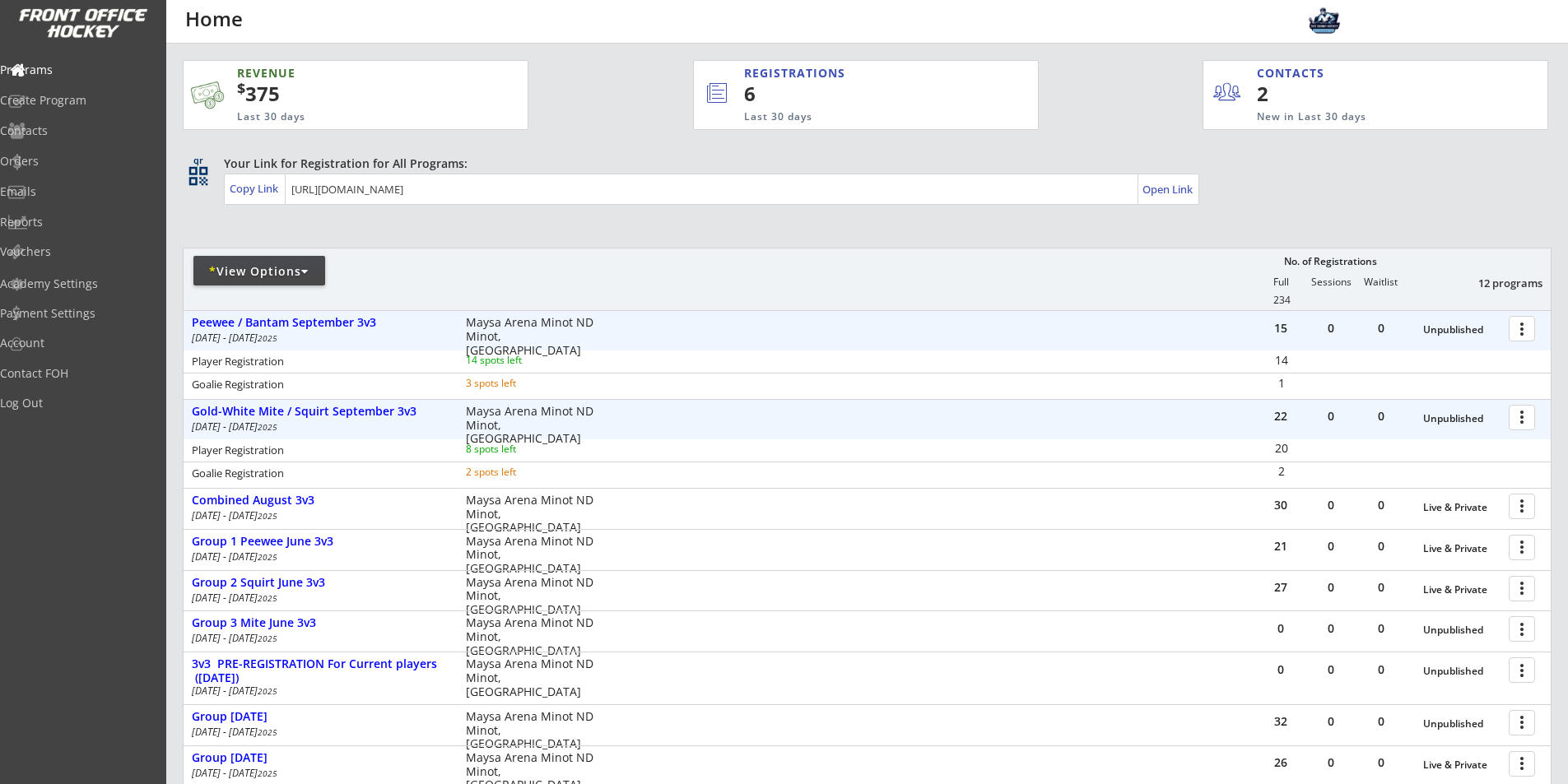
click at [1519, 336] on div at bounding box center [1525, 328] width 29 height 29
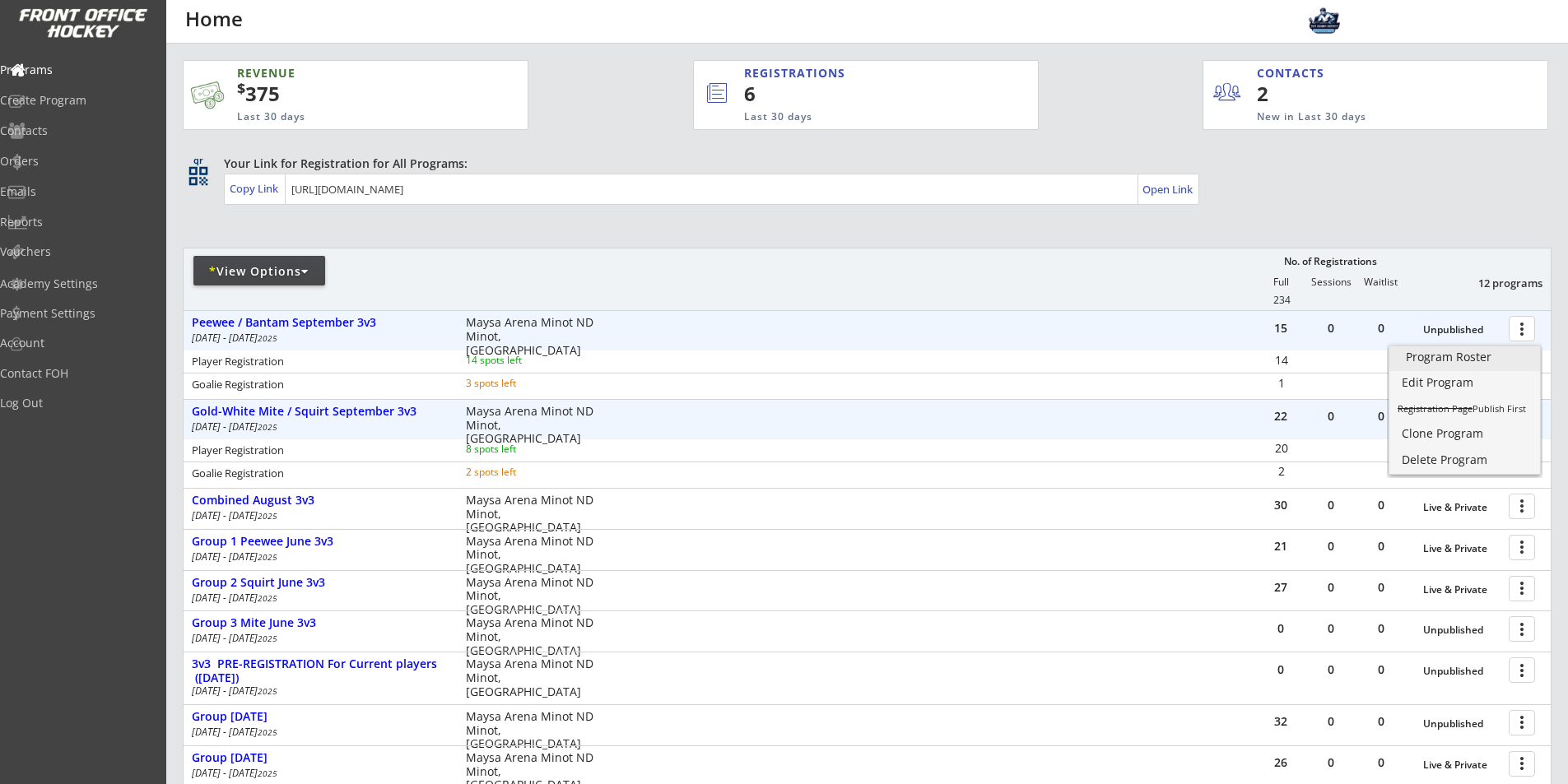
click at [1486, 358] on div "Program Roster" at bounding box center [1464, 357] width 117 height 12
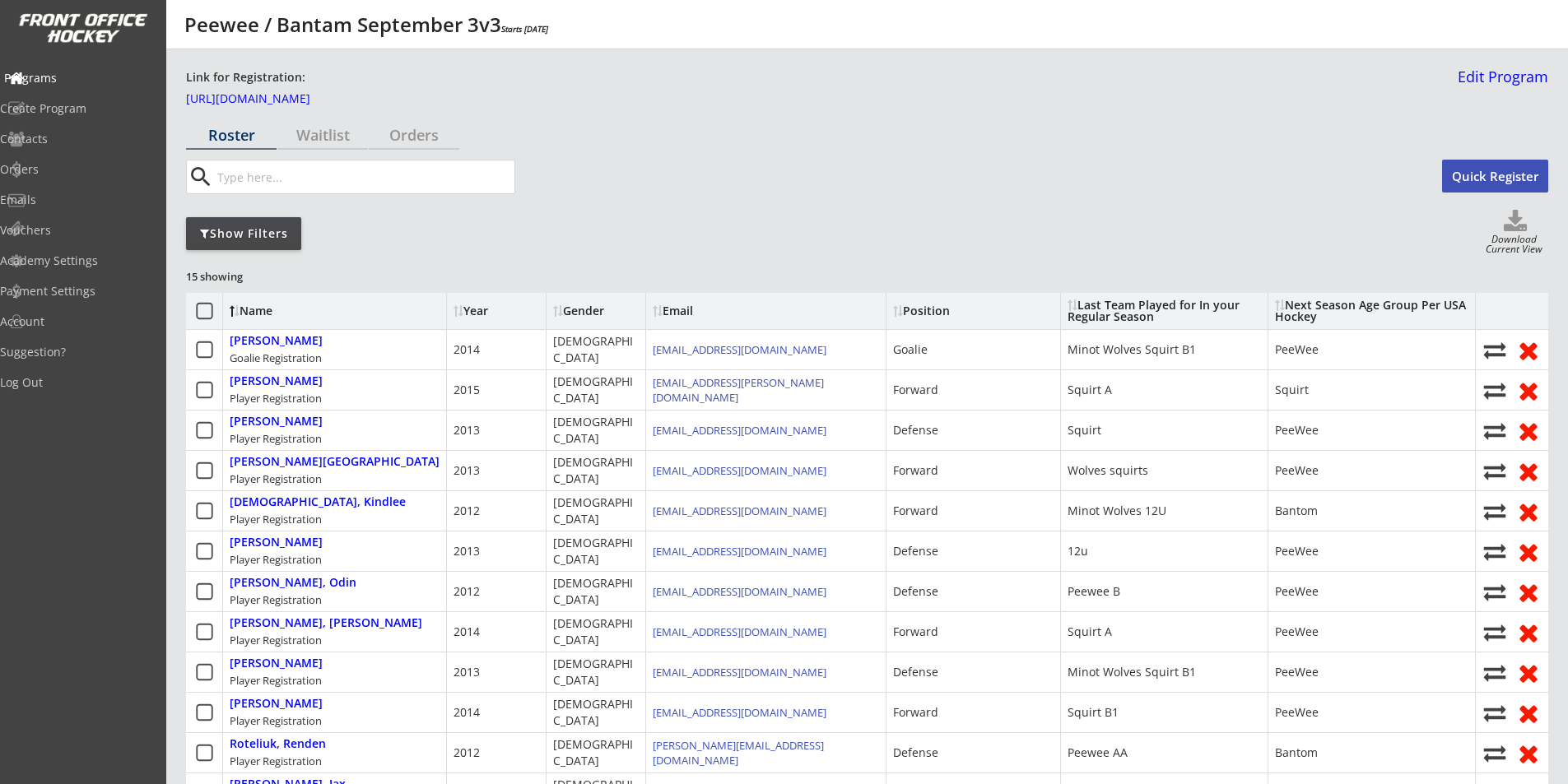
click at [77, 77] on div "Programs" at bounding box center [78, 78] width 148 height 12
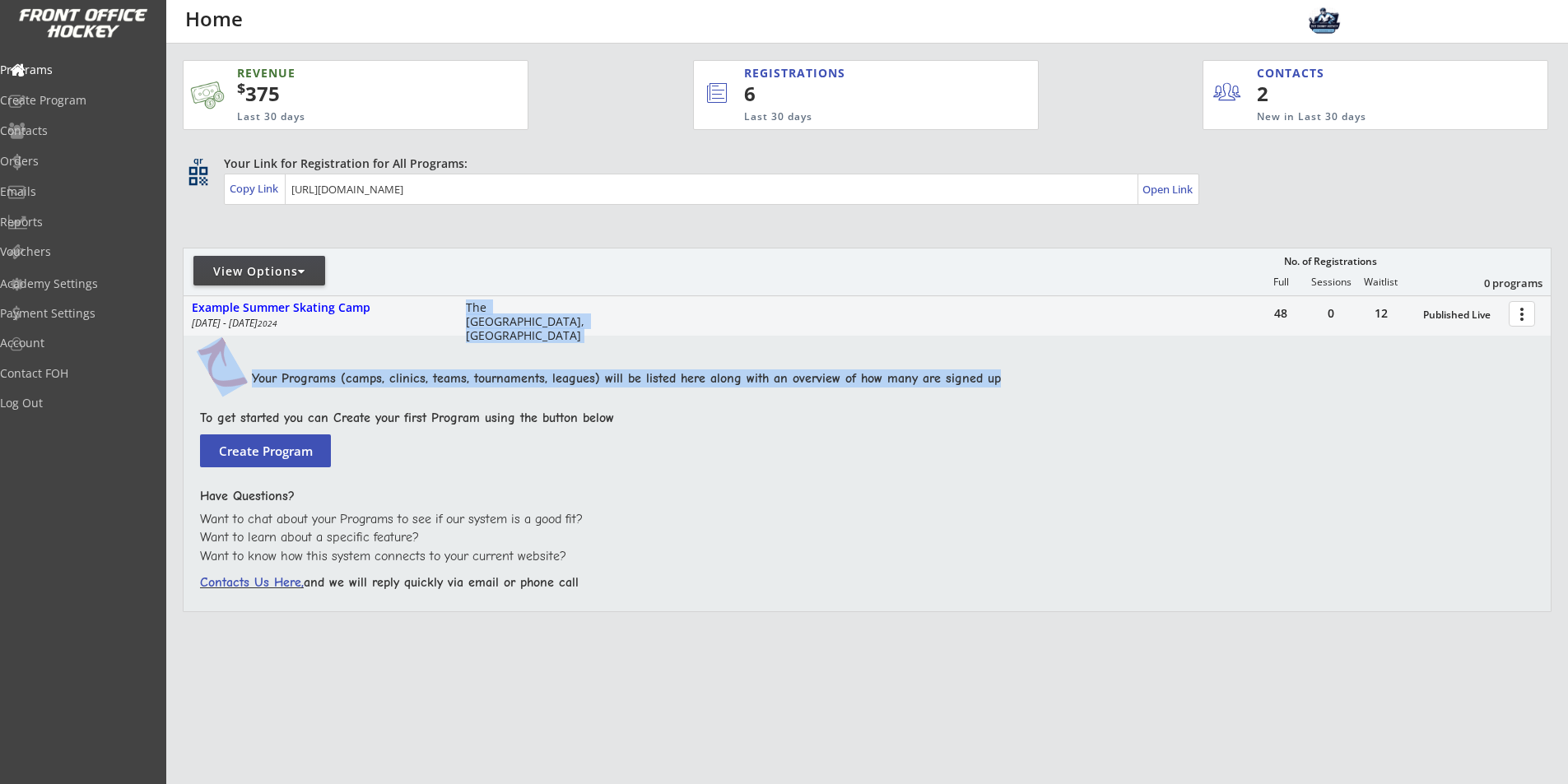
drag, startPoint x: 457, startPoint y: 309, endPoint x: 557, endPoint y: 338, distance: 104.1
click at [557, 338] on div "48 0 12 Published Live more_vert Example Summer Skating Camp [DATE] - [DATE] Th…" at bounding box center [867, 453] width 1369 height 317
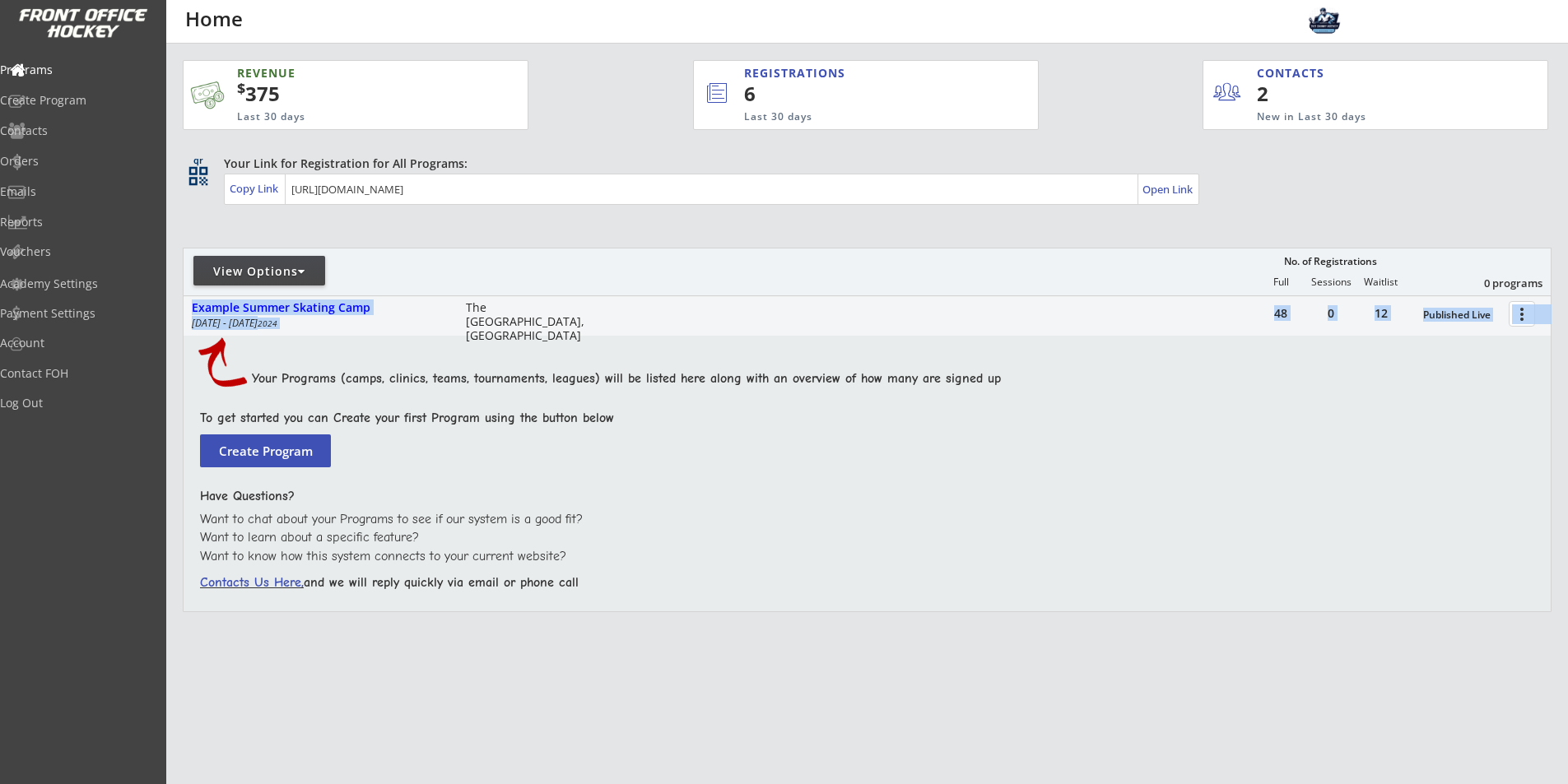
drag, startPoint x: 529, startPoint y: 315, endPoint x: 377, endPoint y: 297, distance: 153.1
click at [377, 297] on div "48 0 12 Published Live more_vert Example Summer Skating Camp [DATE] - [DATE] Th…" at bounding box center [867, 315] width 1367 height 39
click at [458, 310] on div "Example Summer Skating Camp [DATE] - [DATE] The [GEOGRAPHIC_DATA], [GEOGRAPHIC_…" at bounding box center [397, 315] width 427 height 31
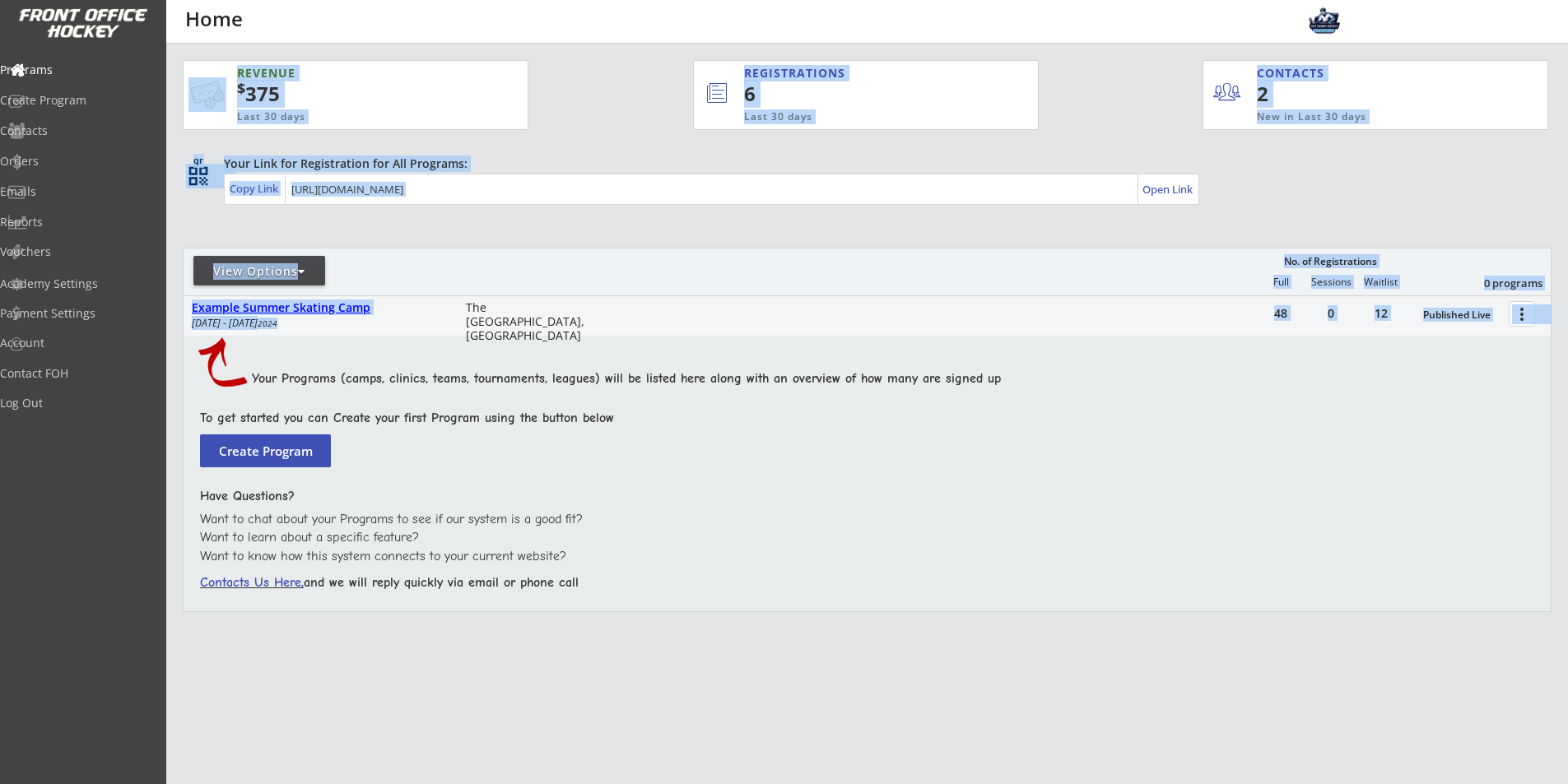
drag, startPoint x: 179, startPoint y: 308, endPoint x: 412, endPoint y: 323, distance: 233.5
click at [412, 323] on div "REVENUE $ 375 Last 30 days REGISTRATIONS 6 Last 30 days CONTACTS 2 New in Last …" at bounding box center [867, 418] width 1401 height 748
click at [412, 323] on div "[DATE] - [DATE]" at bounding box center [318, 324] width 252 height 10
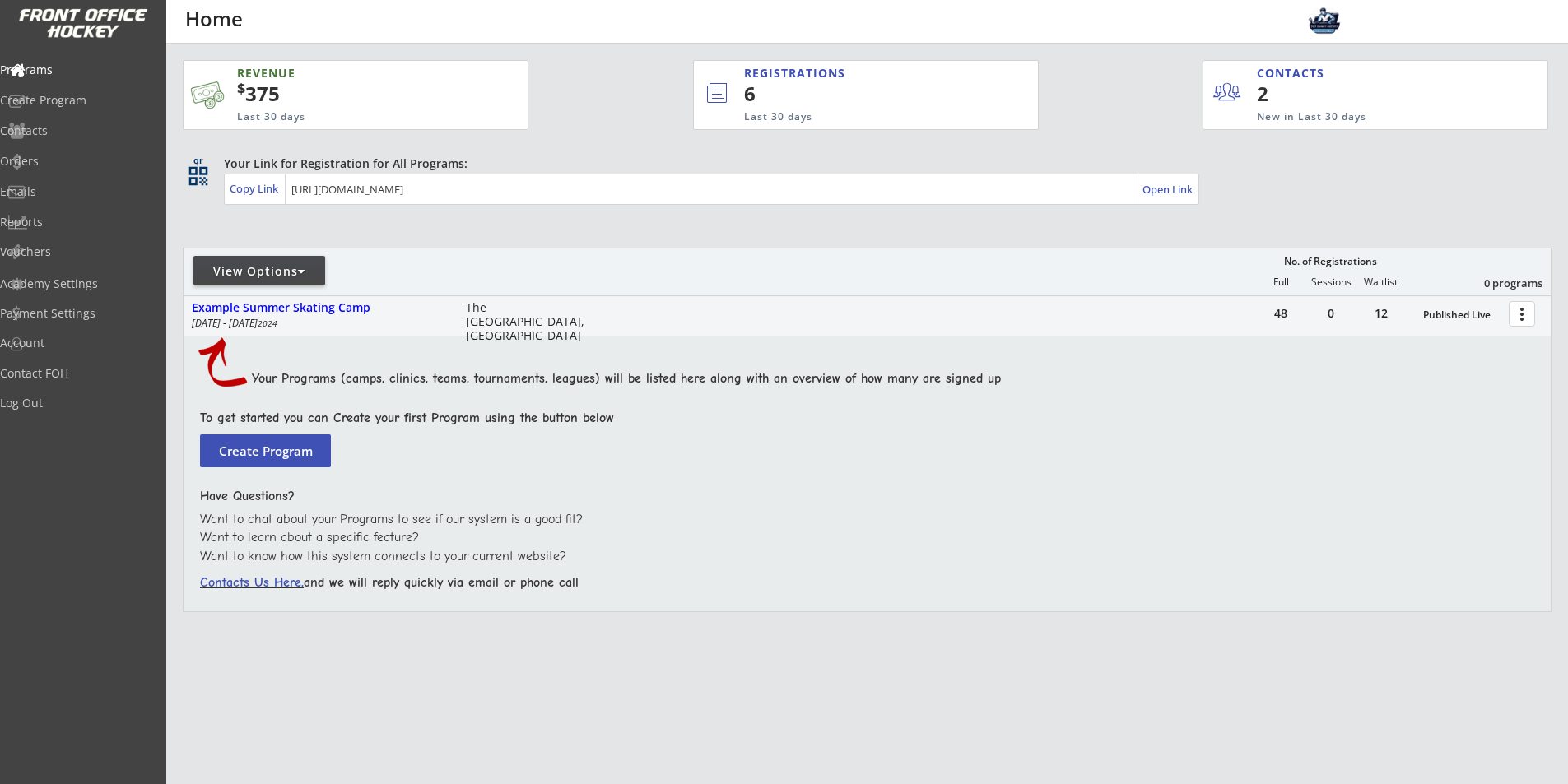
click at [1065, 414] on div "To get started you can Create your first Program using the button below" at bounding box center [861, 418] width 1322 height 18
click at [1070, 414] on div "To get started you can Create your first Program using the button below" at bounding box center [861, 418] width 1322 height 18
click at [89, 67] on div "Programs" at bounding box center [78, 70] width 148 height 12
